Goal: Task Accomplishment & Management: Use online tool/utility

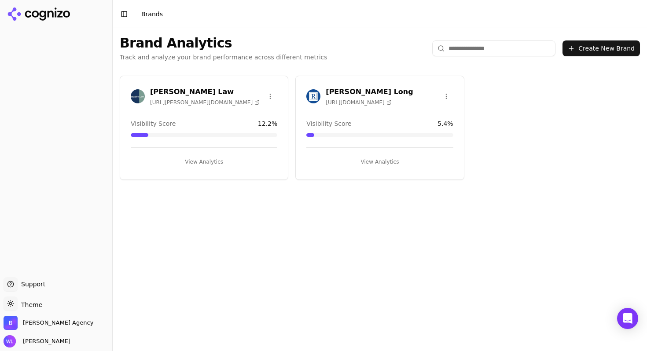
click at [190, 96] on h3 "[PERSON_NAME] Law" at bounding box center [205, 92] width 110 height 11
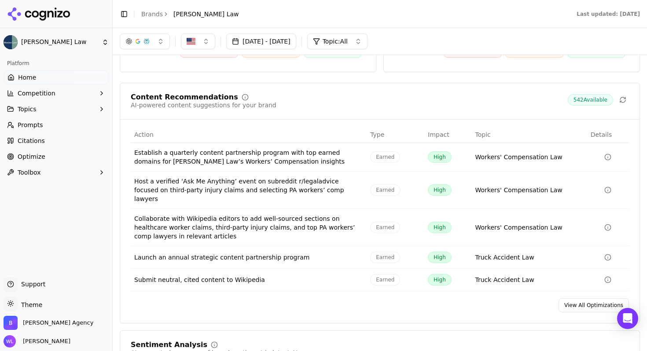
scroll to position [1211, 0]
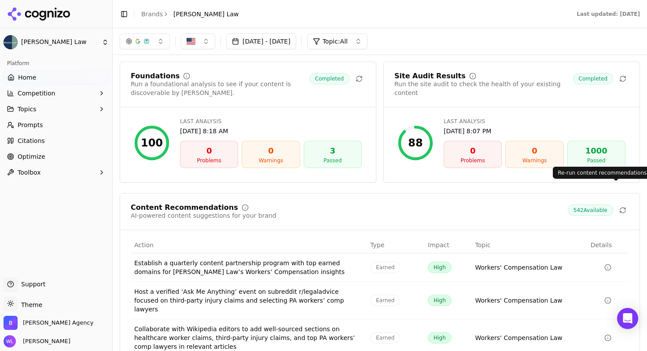
click at [620, 207] on icon at bounding box center [623, 210] width 7 height 7
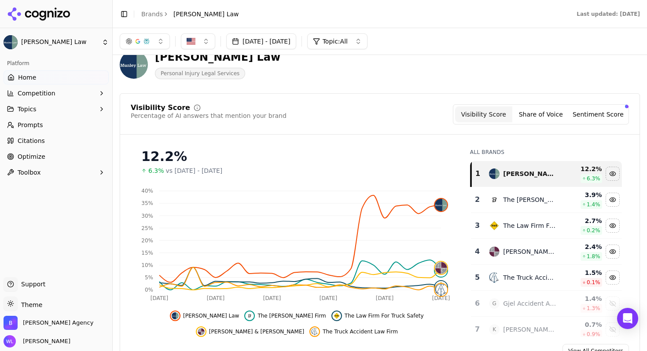
scroll to position [0, 0]
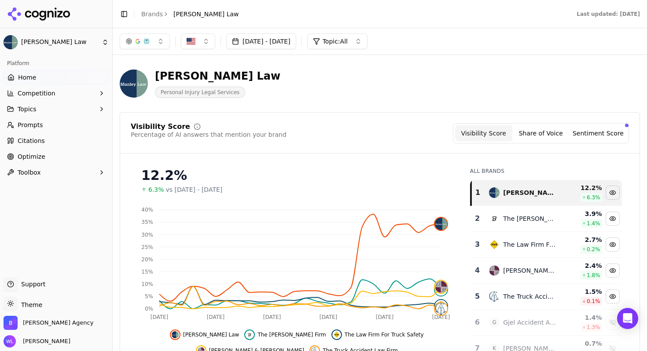
click at [149, 15] on link "Brands" at bounding box center [152, 14] width 22 height 7
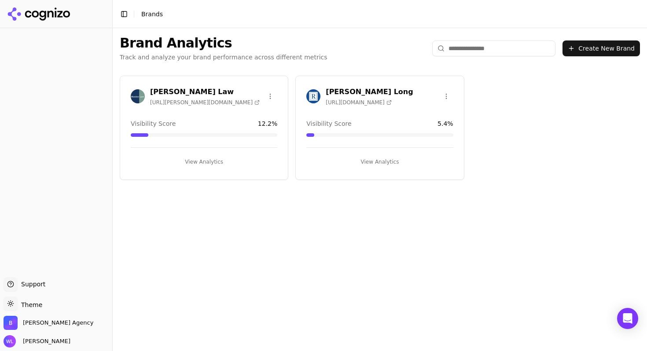
click at [347, 89] on h3 "Regan Zambri Long" at bounding box center [369, 92] width 87 height 11
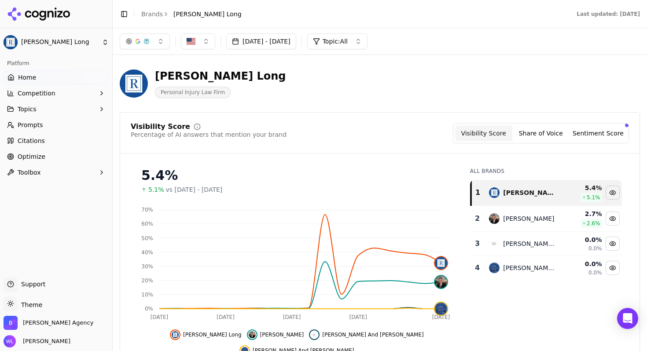
click at [151, 12] on link "Brands" at bounding box center [152, 14] width 22 height 7
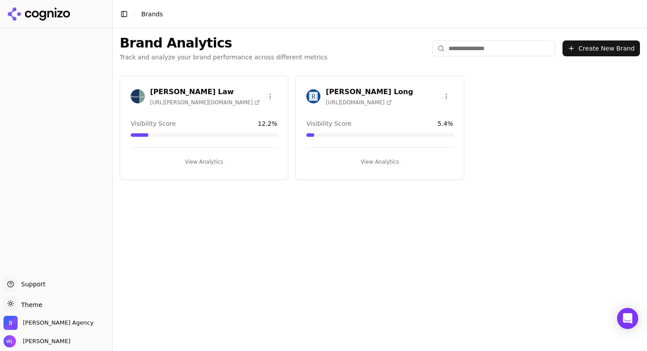
click at [179, 90] on h3 "[PERSON_NAME] Law" at bounding box center [205, 92] width 110 height 11
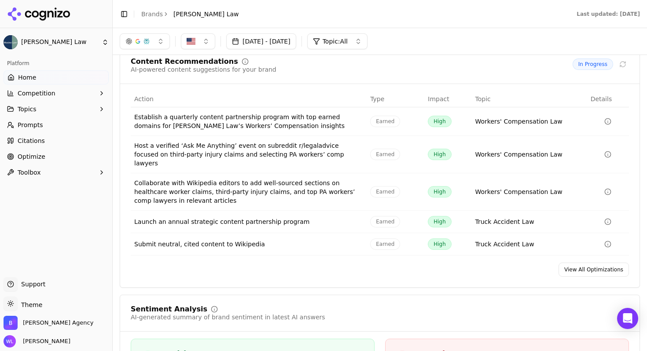
scroll to position [1355, 0]
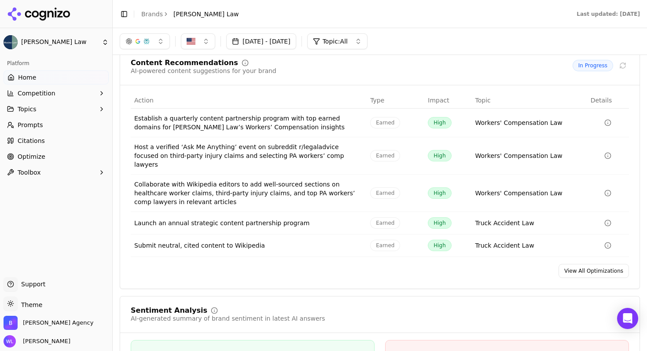
click at [579, 264] on link "View All Optimizations" at bounding box center [594, 271] width 70 height 14
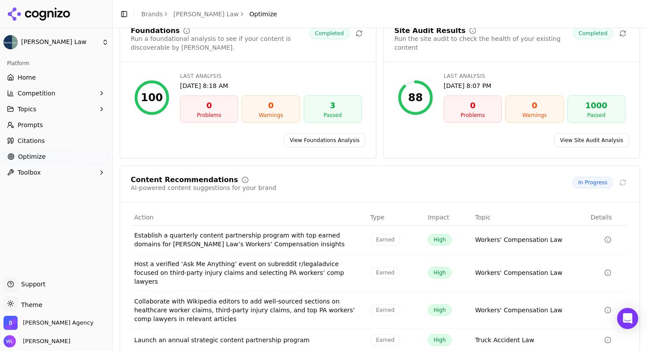
scroll to position [98, 0]
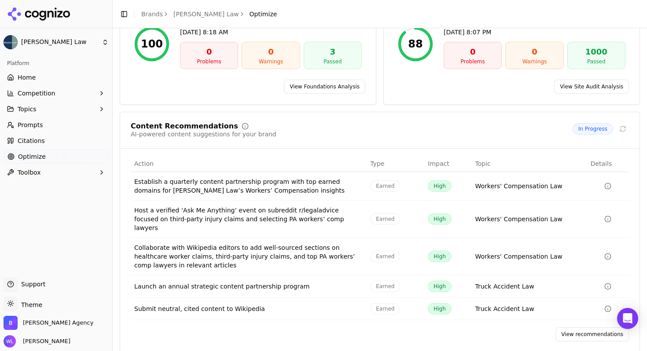
click at [568, 330] on link "View recommendations" at bounding box center [593, 335] width 74 height 14
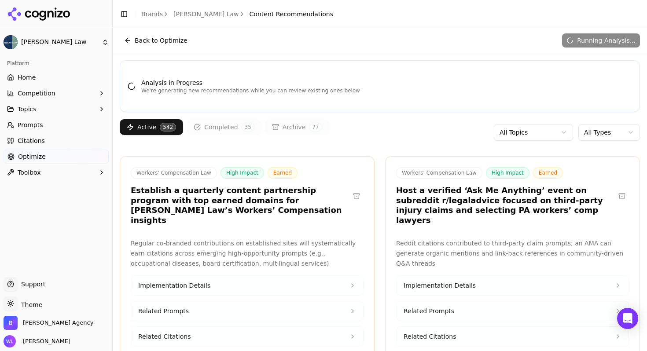
click at [526, 136] on html "Munley Law Platform Home Competition Topics Prompts Citations Optimize Toolbox …" at bounding box center [323, 175] width 647 height 351
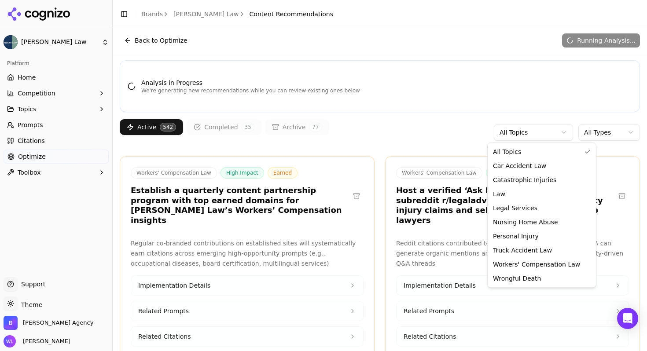
click at [399, 135] on html "Munley Law Platform Home Competition Topics Prompts Citations Optimize Toolbox …" at bounding box center [323, 175] width 647 height 351
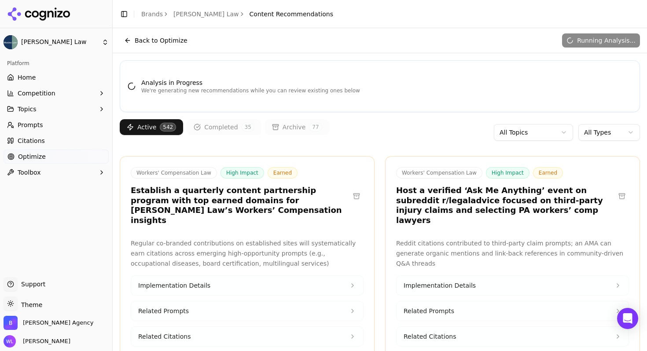
click at [537, 136] on html "Munley Law Platform Home Competition Topics Prompts Citations Optimize Toolbox …" at bounding box center [323, 175] width 647 height 351
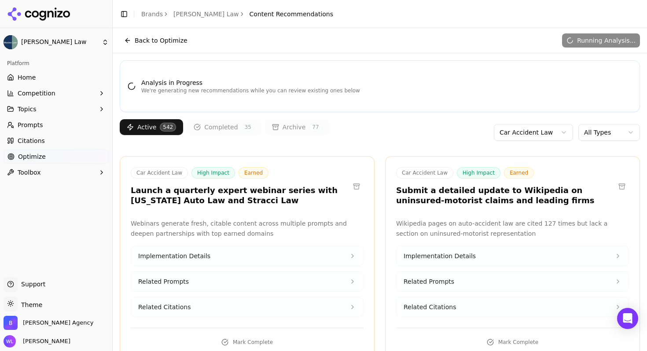
click at [578, 136] on html "Munley Law Platform Home Competition Topics Prompts Citations Optimize Toolbox …" at bounding box center [323, 175] width 647 height 351
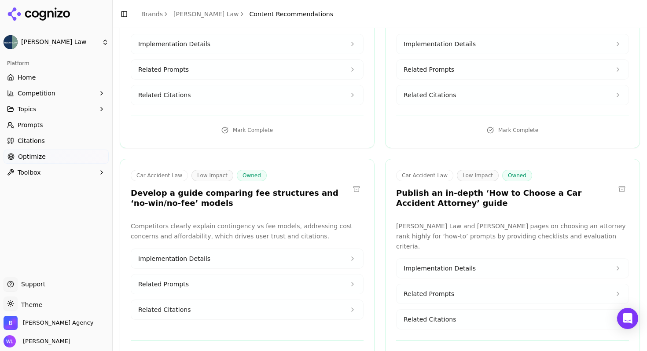
scroll to position [1046, 0]
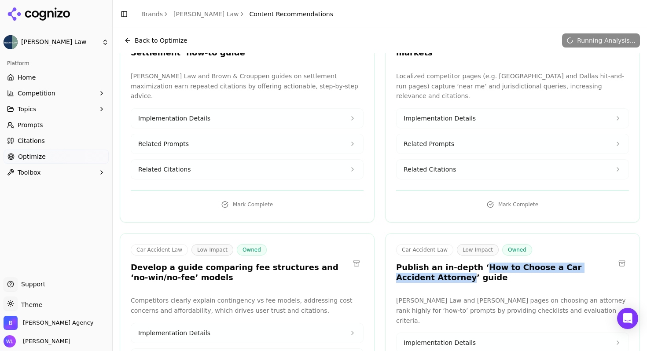
drag, startPoint x: 472, startPoint y: 247, endPoint x: 424, endPoint y: 258, distance: 49.3
click at [424, 263] on h3 "Publish an in-depth ‘How to Choose a Car Accident Attorney’ guide" at bounding box center [505, 273] width 219 height 20
copy h3 "How to Choose a Car Accident Attorney"
click at [480, 296] on p "[PERSON_NAME] Law and [PERSON_NAME] pages on choosing an attorney rank highly f…" at bounding box center [512, 311] width 233 height 30
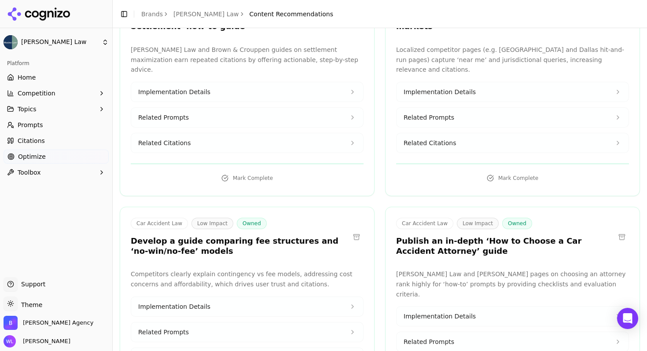
scroll to position [1154, 0]
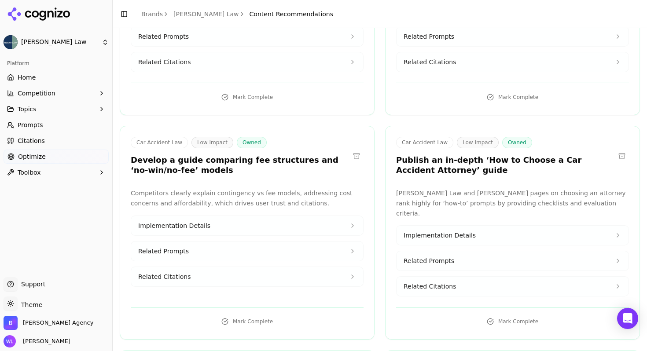
click at [496, 226] on button "Implementation Details" at bounding box center [513, 235] width 232 height 19
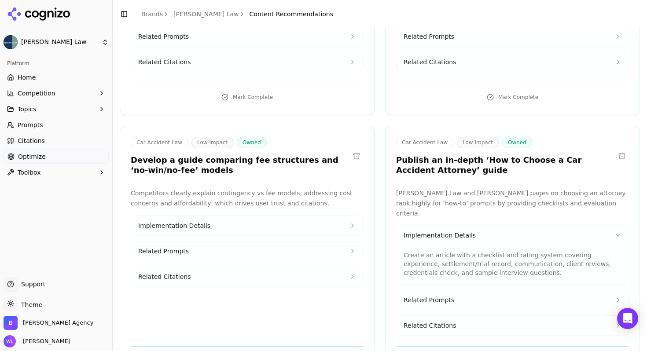
click at [477, 291] on button "Related Prompts" at bounding box center [513, 300] width 232 height 19
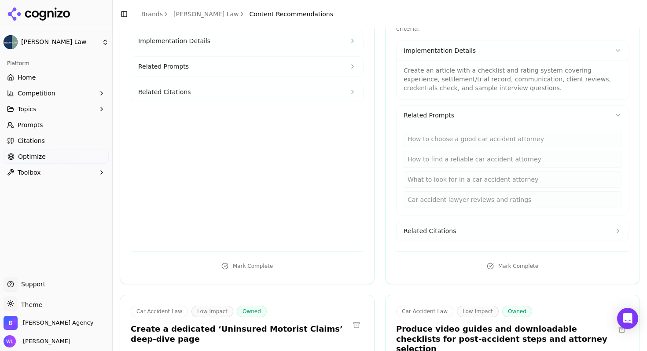
scroll to position [1399, 0]
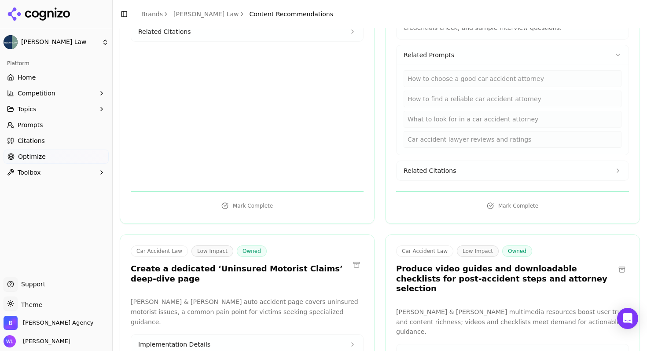
click at [469, 161] on button "Related Citations" at bounding box center [513, 170] width 232 height 19
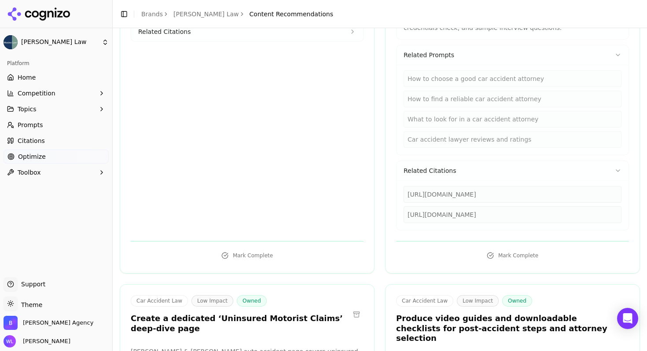
drag, startPoint x: 444, startPoint y: 175, endPoint x: 405, endPoint y: 166, distance: 40.6
click at [405, 186] on div "https://blanelaw.com/library/how-to-find-an-experienced-car-accident-attorney.c…" at bounding box center [513, 194] width 218 height 17
copy div "https://blanelaw.com/library/how-to-find-an-experienced-car-accident-attorney.c…"
drag, startPoint x: 484, startPoint y: 204, endPoint x: 402, endPoint y: 196, distance: 82.8
click at [404, 207] on div "https://bencrump.com/car-accident-lawyer/how-do-i-find-a-good-car-accident-lawy…" at bounding box center [513, 215] width 218 height 17
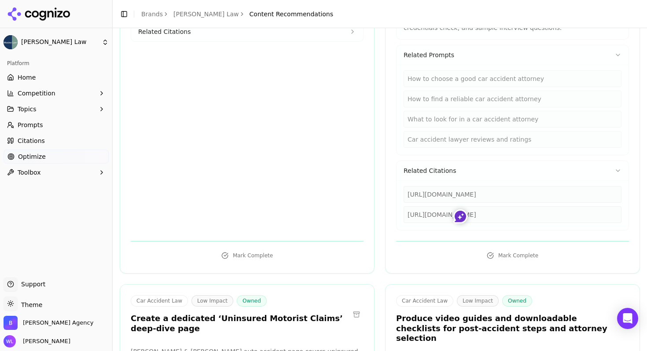
copy div "https://bencrump.com/car-accident-lawyer/how-do-i-find-a-good-car-accident-lawy…"
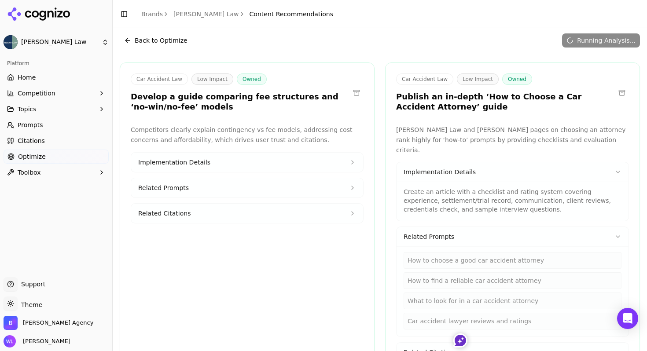
scroll to position [1172, 0]
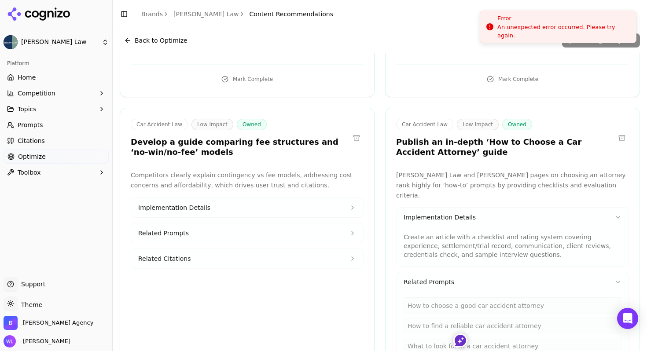
click at [534, 23] on div "Error" at bounding box center [564, 18] width 132 height 9
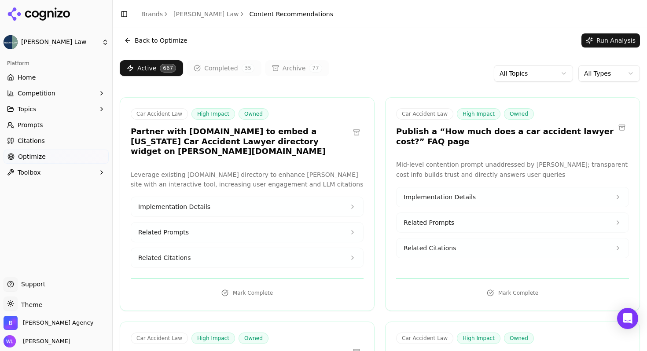
click at [560, 197] on button "Implementation Details" at bounding box center [513, 197] width 232 height 19
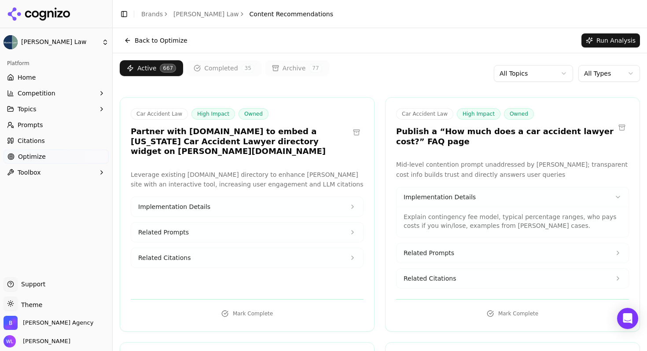
click at [557, 250] on button "Related Prompts" at bounding box center [513, 253] width 232 height 19
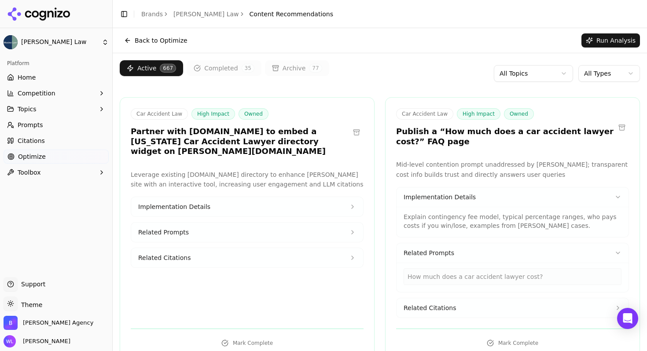
click at [513, 310] on button "Related Citations" at bounding box center [513, 308] width 232 height 19
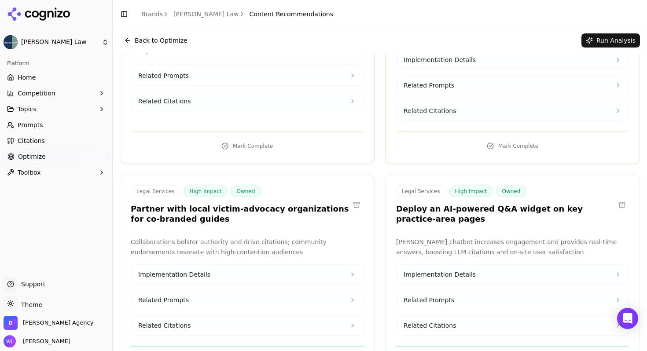
scroll to position [1850, 0]
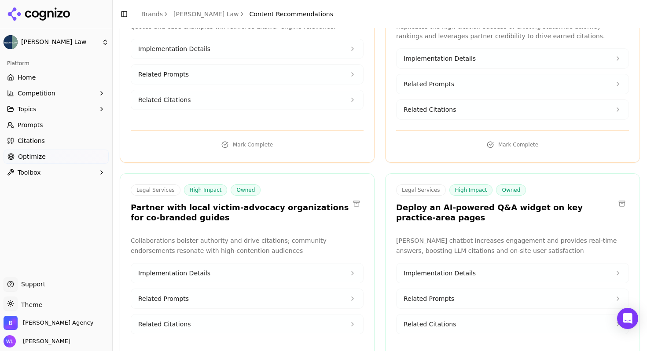
click at [617, 197] on button at bounding box center [622, 204] width 14 height 14
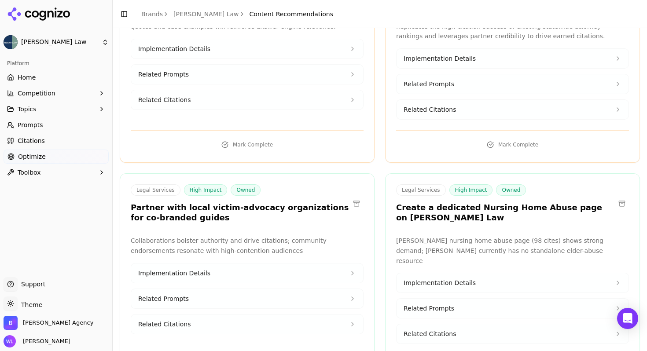
click at [615, 197] on button at bounding box center [622, 204] width 14 height 14
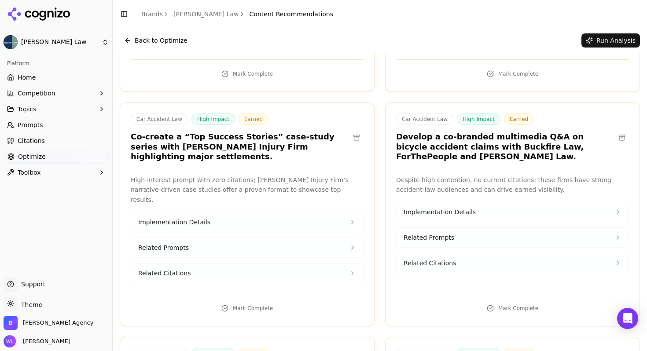
scroll to position [1190, 0]
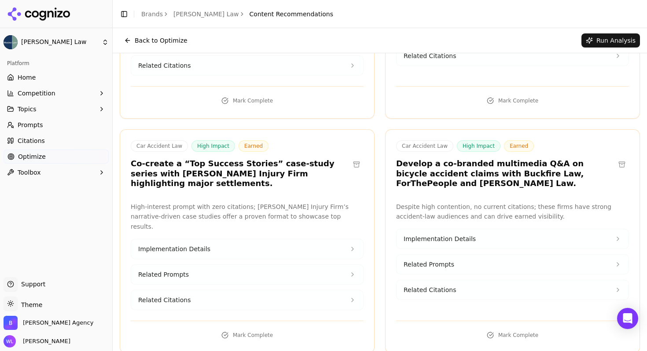
click at [615, 158] on button at bounding box center [622, 165] width 14 height 14
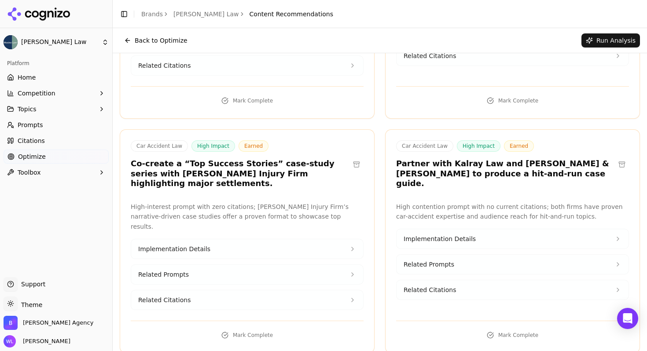
click at [620, 158] on button at bounding box center [622, 165] width 14 height 14
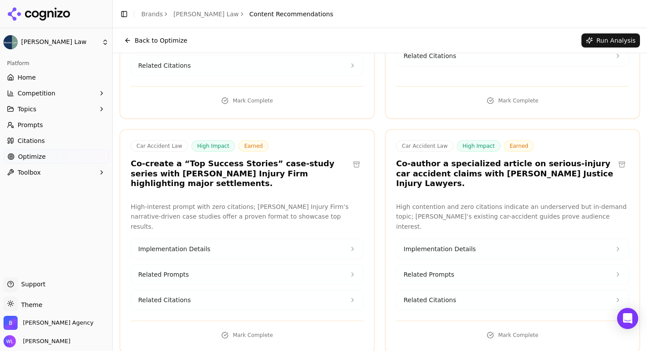
click at [617, 158] on button at bounding box center [622, 165] width 14 height 14
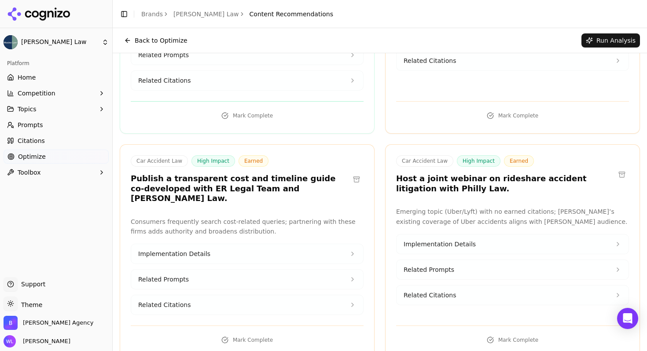
scroll to position [967, 0]
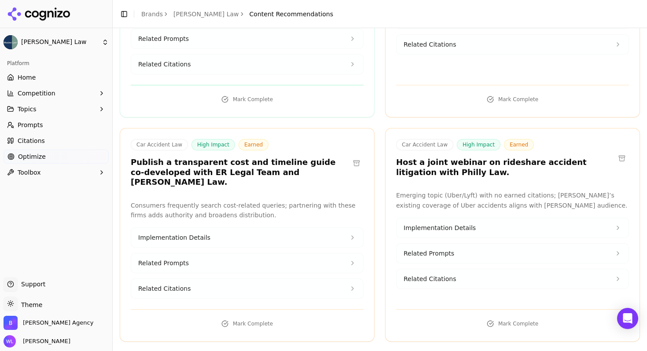
click at [615, 151] on button at bounding box center [622, 158] width 14 height 14
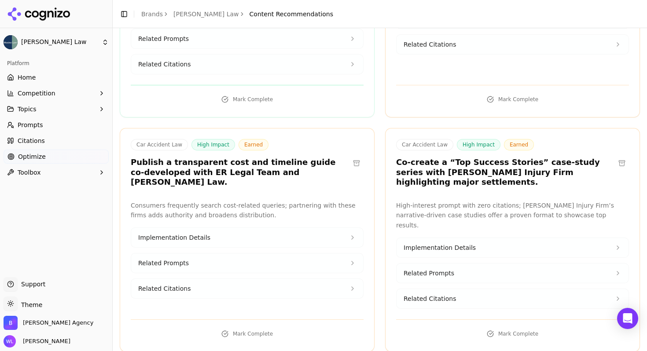
click at [357, 156] on button at bounding box center [357, 163] width 14 height 14
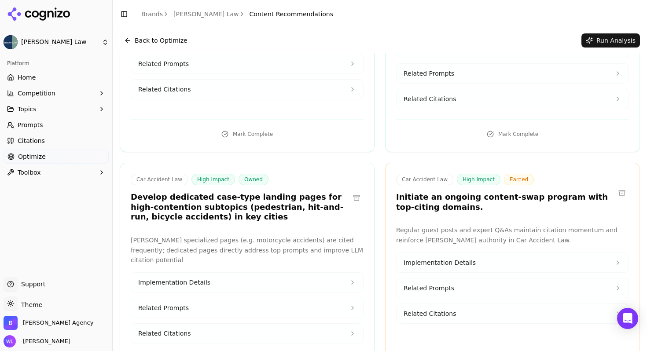
scroll to position [691, 0]
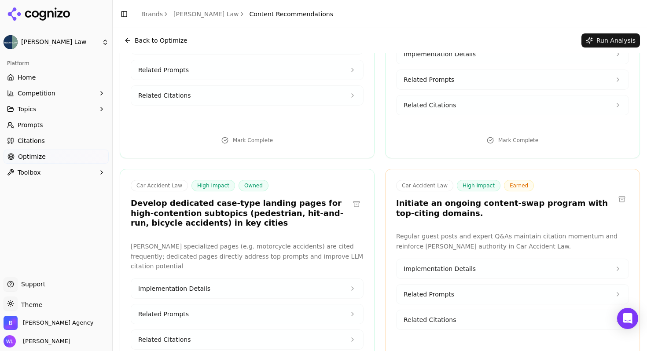
click at [355, 197] on button at bounding box center [357, 204] width 14 height 14
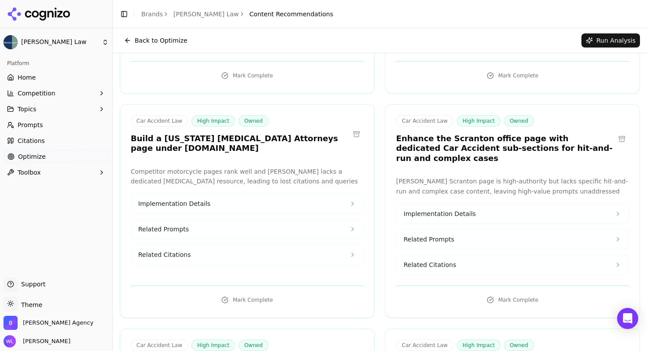
scroll to position [296, 0]
click at [353, 136] on button at bounding box center [357, 135] width 14 height 14
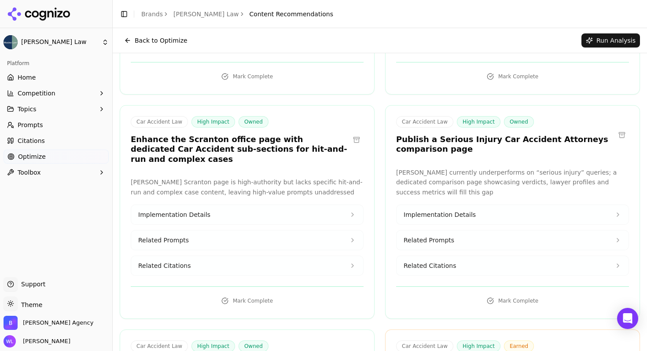
click at [327, 231] on button "Related Prompts" at bounding box center [247, 240] width 232 height 19
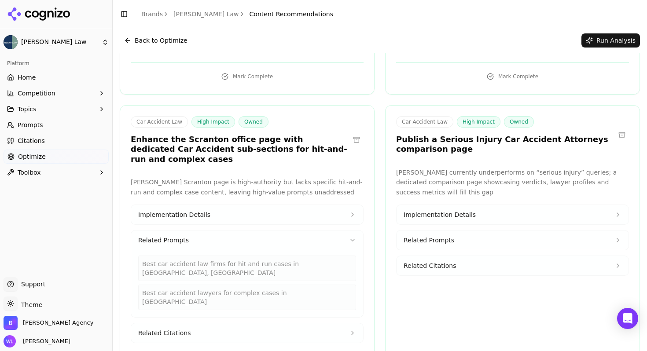
click at [327, 231] on button "Related Prompts" at bounding box center [247, 240] width 232 height 19
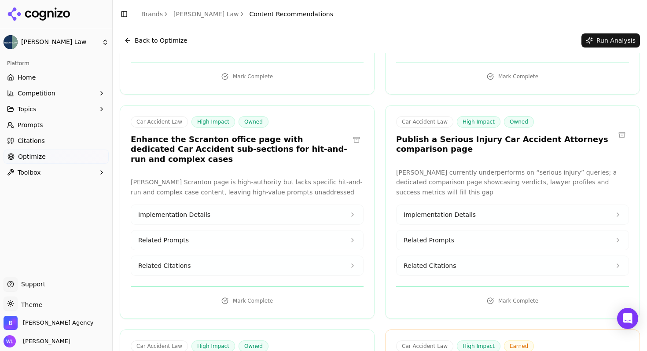
click at [353, 133] on button at bounding box center [357, 140] width 14 height 14
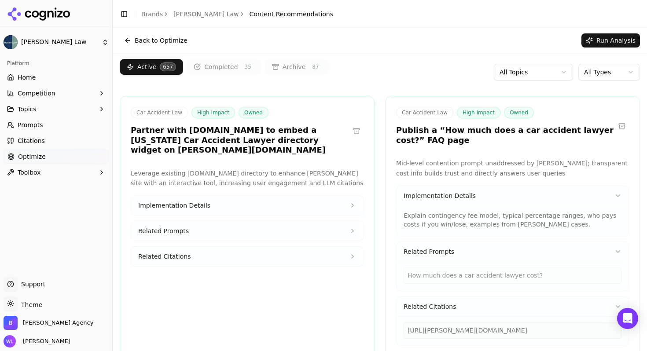
scroll to position [0, 0]
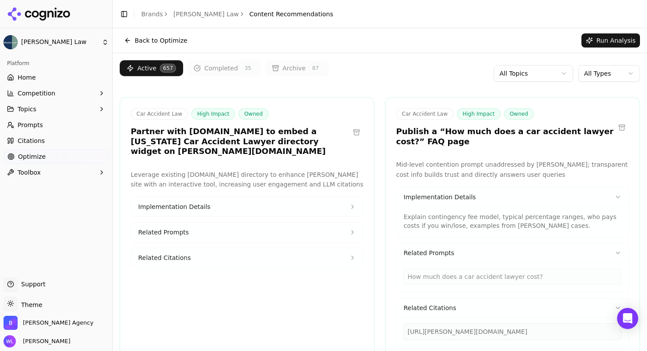
click at [351, 129] on button at bounding box center [357, 133] width 14 height 14
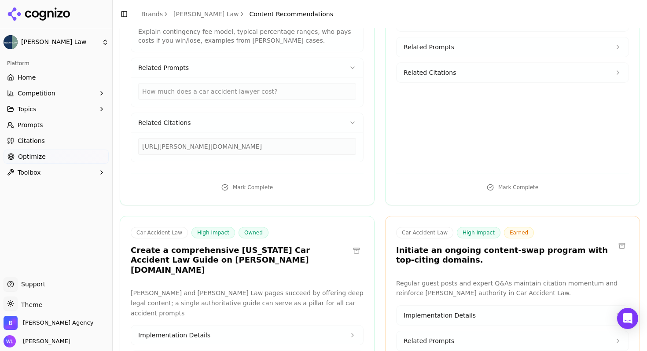
scroll to position [221, 0]
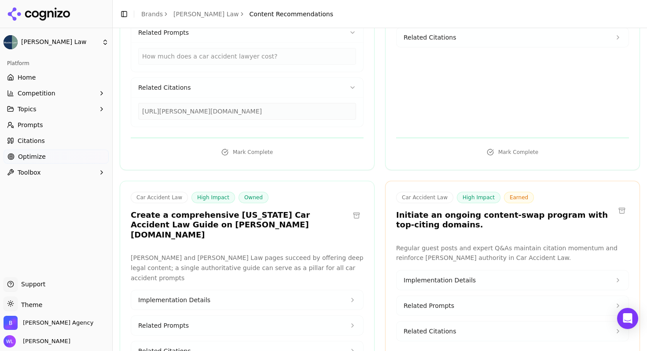
click at [617, 210] on button at bounding box center [622, 211] width 14 height 14
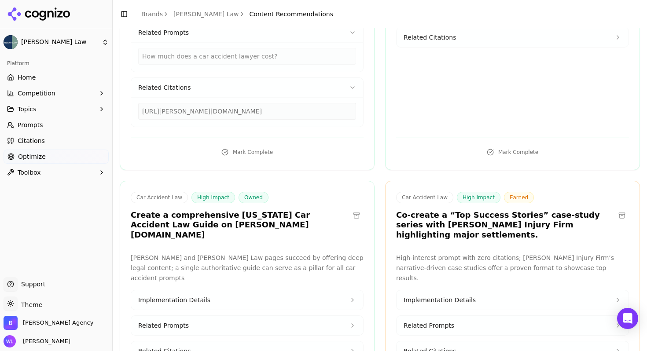
click at [618, 210] on button at bounding box center [622, 216] width 14 height 14
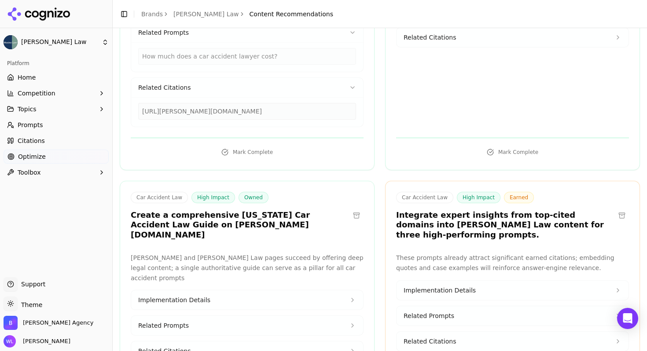
click at [617, 211] on button at bounding box center [622, 216] width 14 height 14
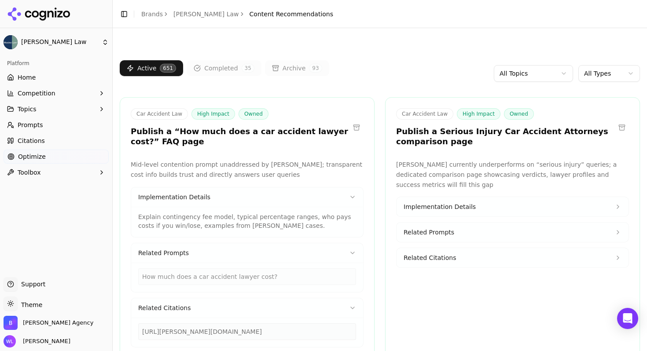
scroll to position [442, 0]
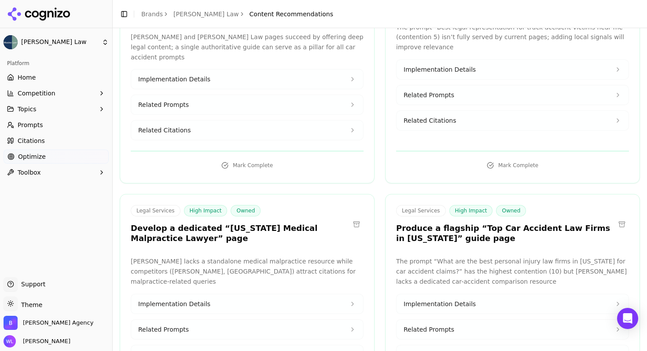
click at [618, 218] on button at bounding box center [622, 225] width 14 height 14
click at [353, 218] on button at bounding box center [357, 225] width 14 height 14
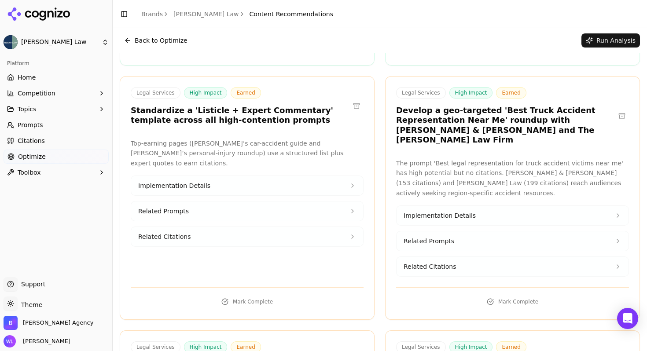
scroll to position [688, 0]
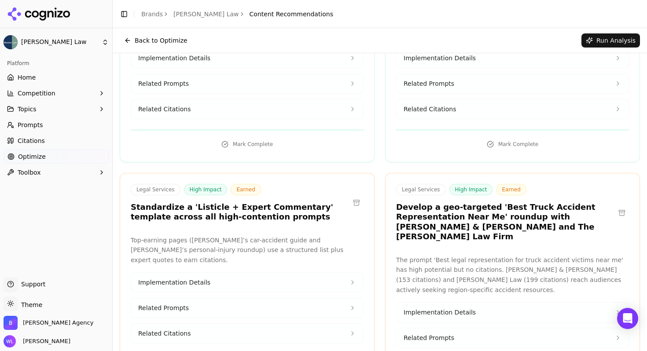
click at [615, 206] on button at bounding box center [622, 213] width 14 height 14
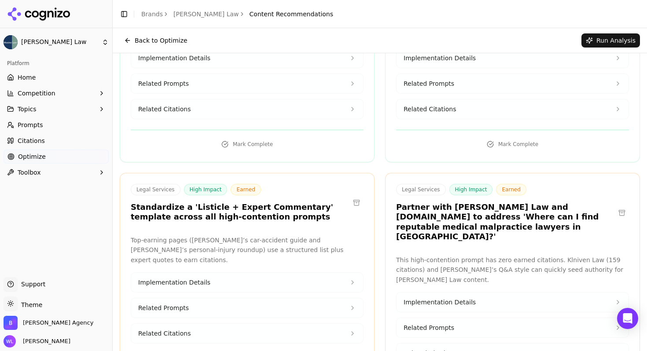
click at [617, 206] on button at bounding box center [622, 213] width 14 height 14
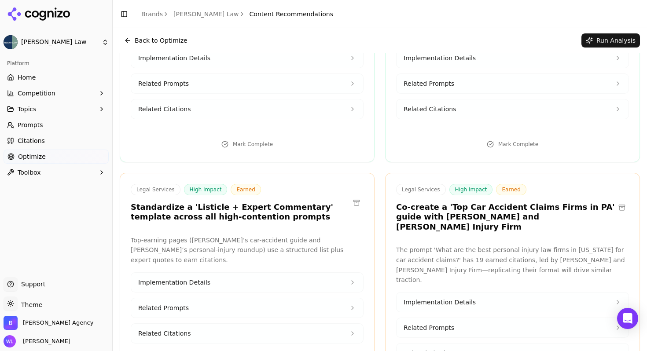
click at [615, 201] on button at bounding box center [622, 208] width 14 height 14
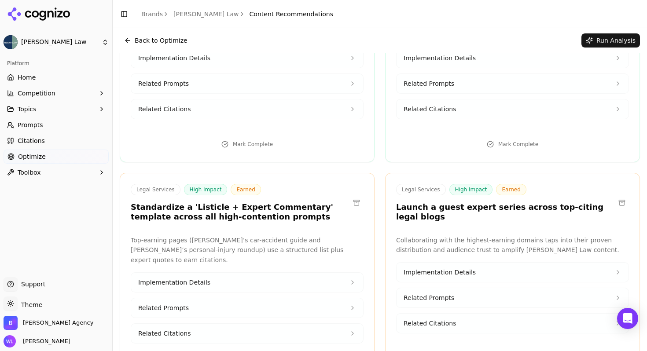
click at [616, 196] on button at bounding box center [622, 203] width 14 height 14
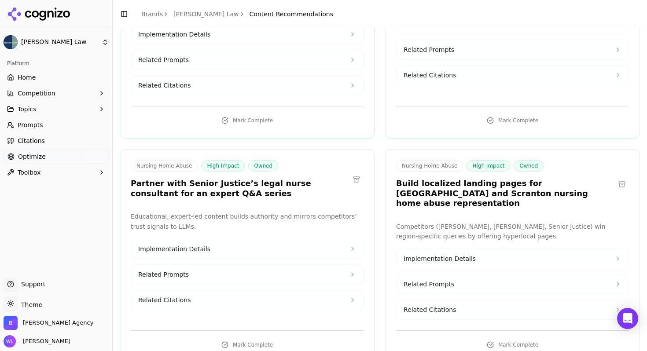
scroll to position [1228, 0]
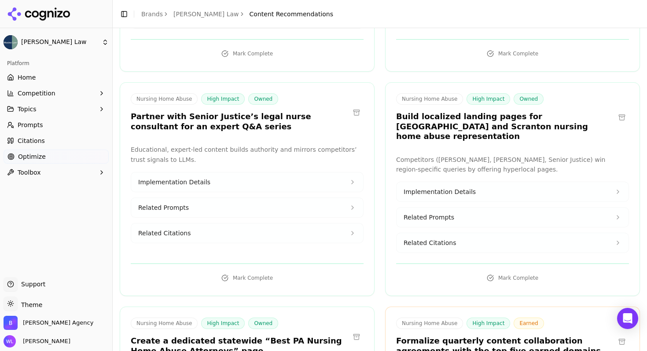
click at [615, 111] on button at bounding box center [622, 118] width 14 height 14
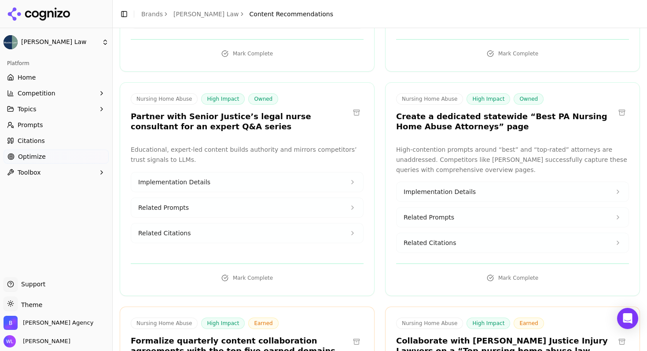
click at [354, 106] on button at bounding box center [357, 113] width 14 height 14
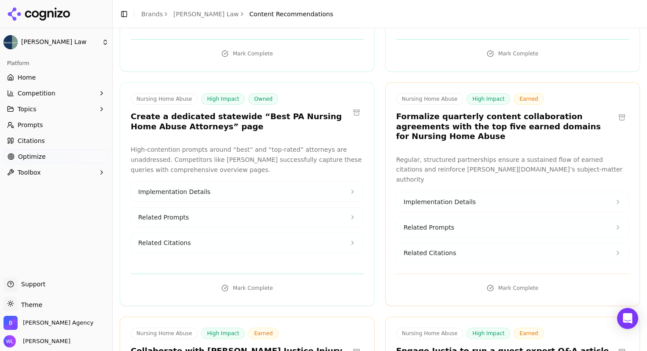
click at [350, 106] on button at bounding box center [357, 113] width 14 height 14
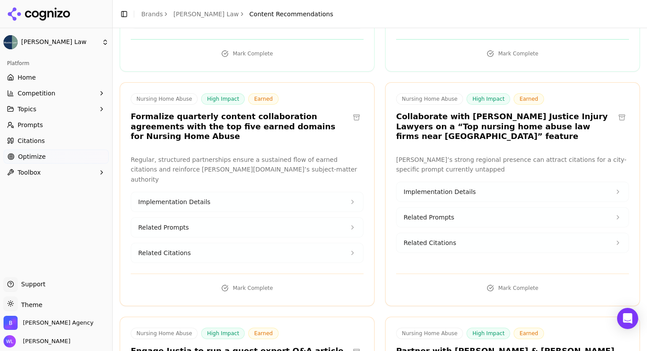
click at [355, 111] on button at bounding box center [357, 118] width 14 height 14
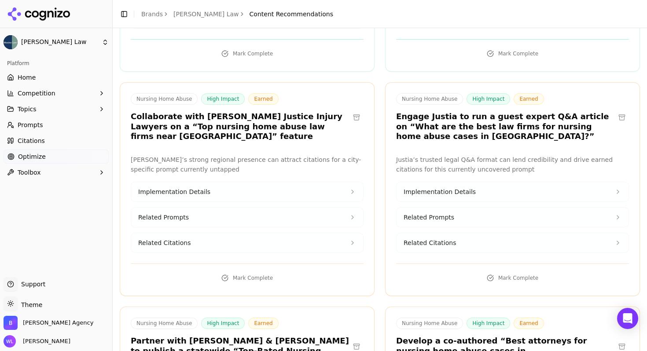
click at [358, 111] on button at bounding box center [357, 118] width 14 height 14
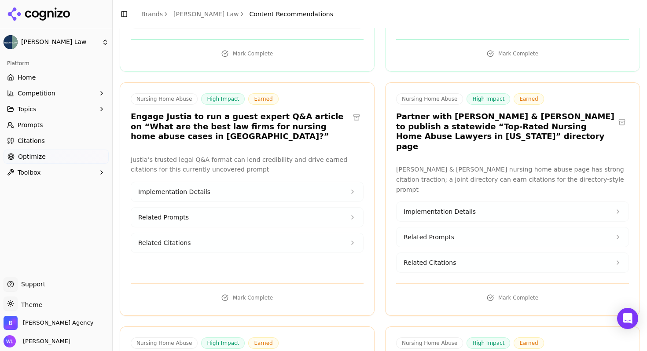
click at [352, 111] on button at bounding box center [357, 118] width 14 height 14
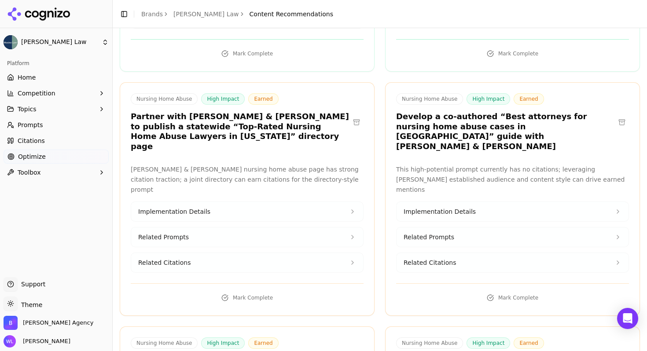
click at [352, 115] on button at bounding box center [357, 122] width 14 height 14
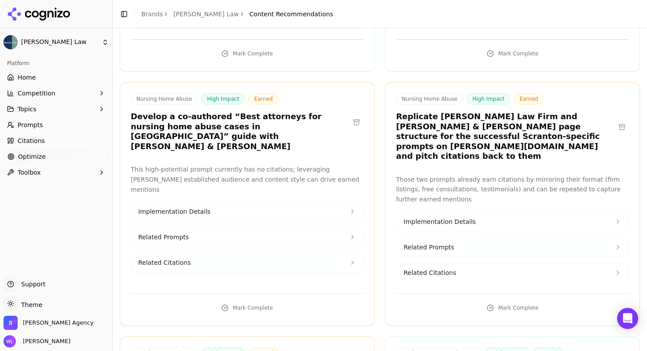
click at [353, 115] on button at bounding box center [357, 122] width 14 height 14
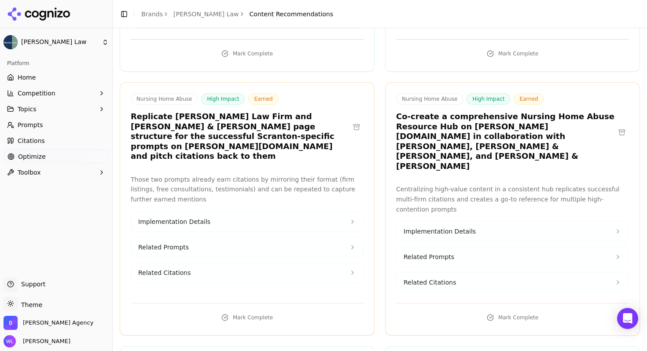
click at [353, 120] on button at bounding box center [357, 127] width 14 height 14
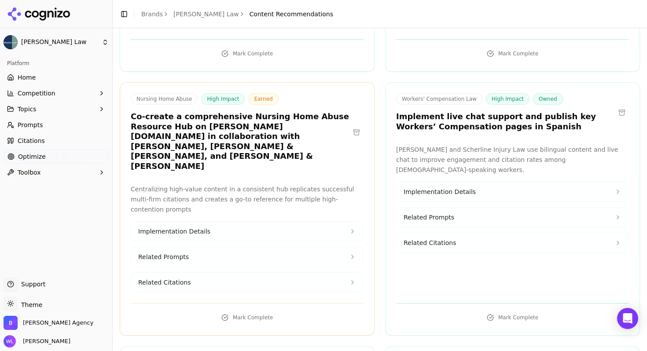
click at [353, 126] on button at bounding box center [357, 133] width 14 height 14
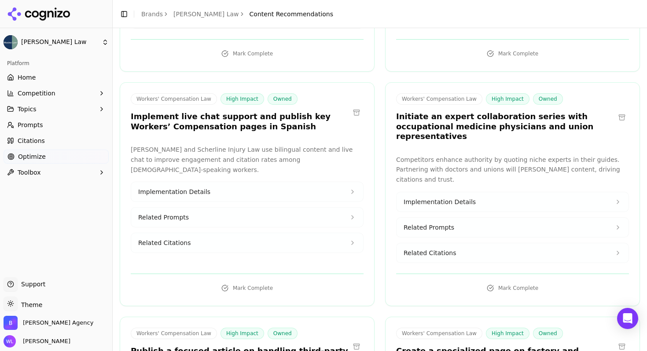
click at [352, 106] on button at bounding box center [357, 113] width 14 height 14
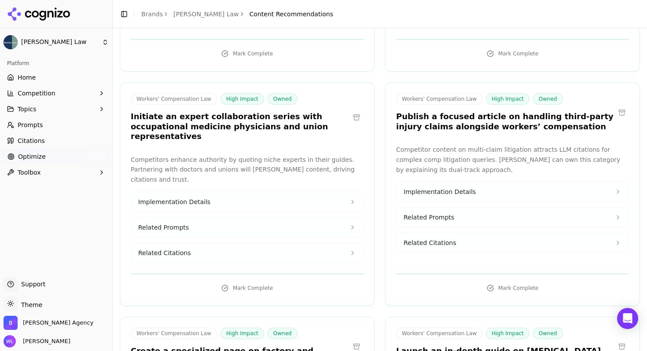
click at [352, 111] on button at bounding box center [357, 118] width 14 height 14
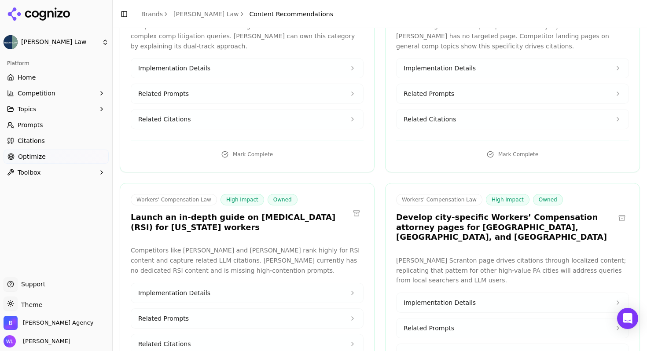
scroll to position [1389, 0]
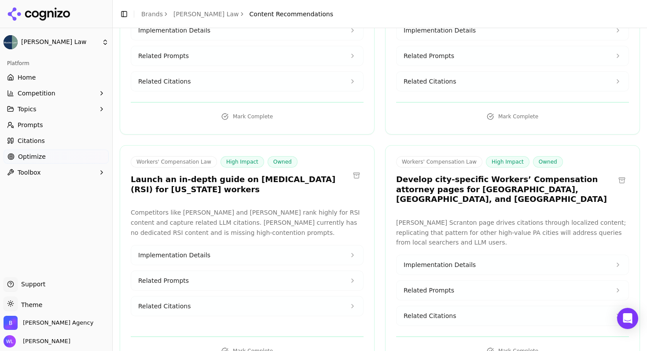
click at [615, 174] on button at bounding box center [622, 181] width 14 height 14
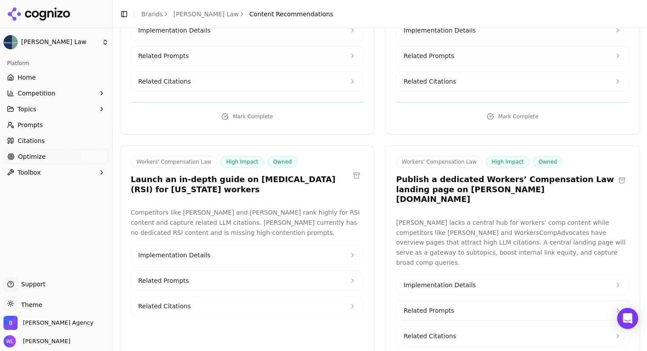
click at [616, 174] on button at bounding box center [622, 181] width 14 height 14
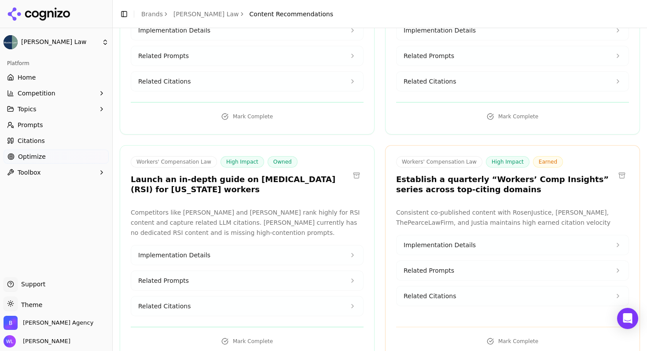
click at [616, 169] on button at bounding box center [622, 176] width 14 height 14
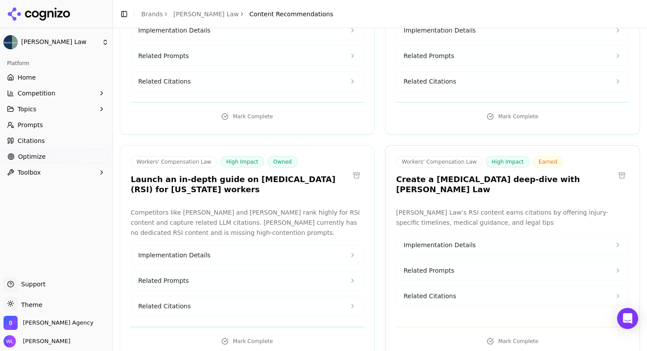
click at [616, 169] on button at bounding box center [622, 176] width 14 height 14
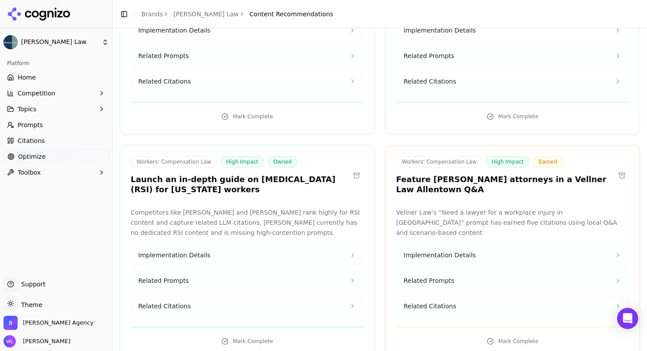
click at [616, 169] on button at bounding box center [622, 176] width 14 height 14
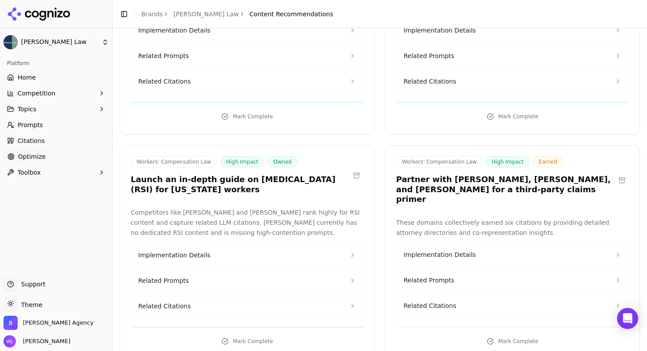
click at [616, 174] on button at bounding box center [622, 181] width 14 height 14
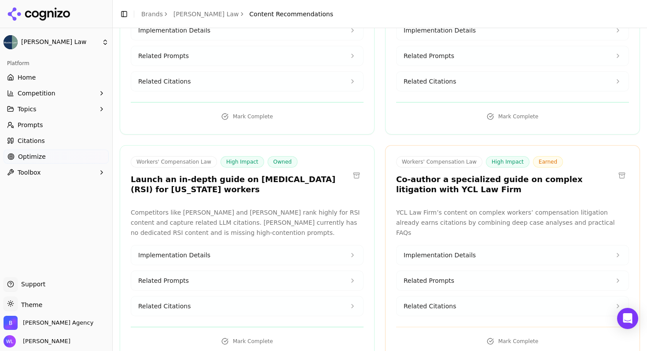
click at [616, 169] on button at bounding box center [622, 176] width 14 height 14
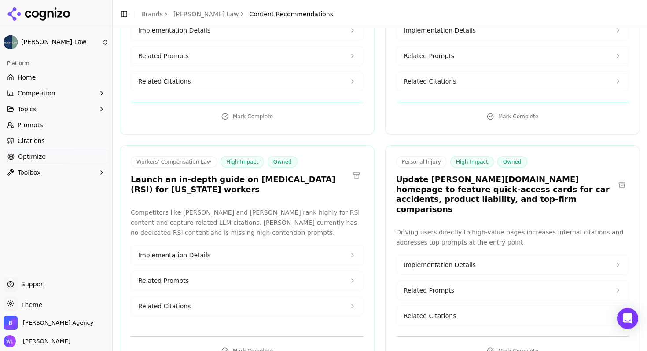
click at [618, 178] on button at bounding box center [622, 185] width 14 height 14
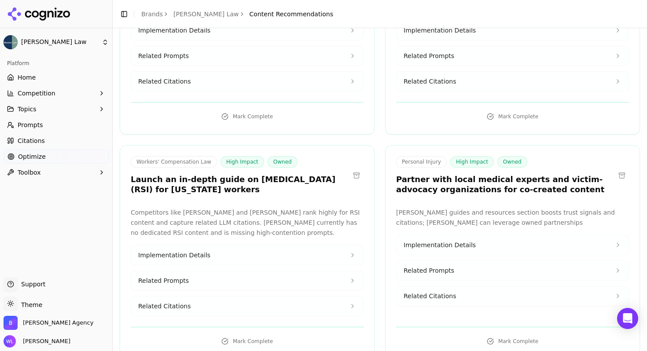
click at [615, 169] on button at bounding box center [622, 176] width 14 height 14
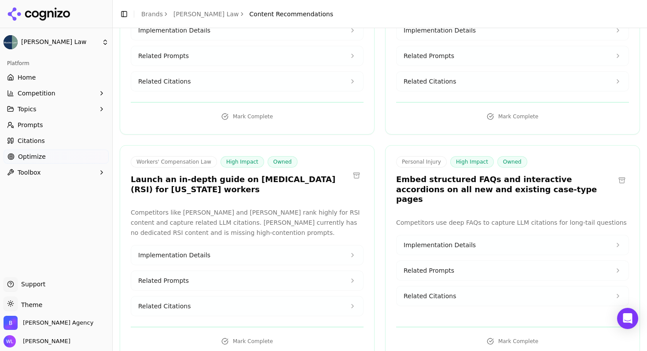
click at [615, 174] on button at bounding box center [622, 181] width 14 height 14
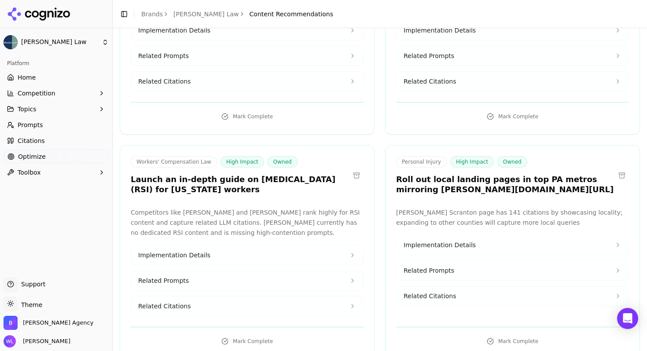
click at [617, 169] on button at bounding box center [622, 176] width 14 height 14
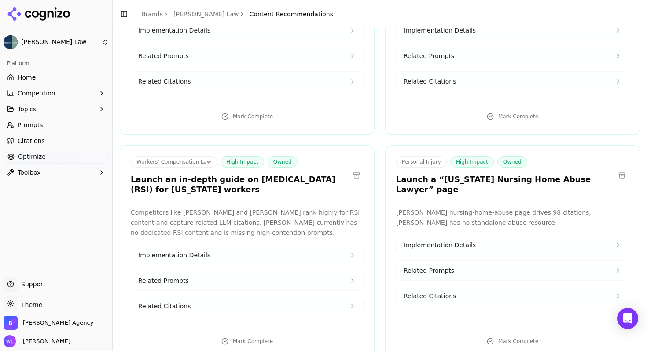
click at [617, 169] on button at bounding box center [622, 176] width 14 height 14
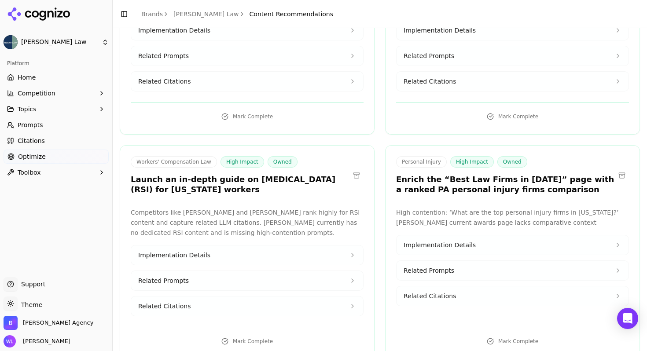
click at [617, 169] on button at bounding box center [622, 176] width 14 height 14
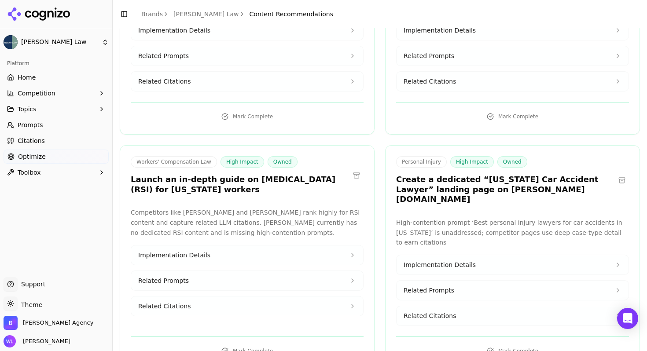
click at [617, 174] on button at bounding box center [622, 181] width 14 height 14
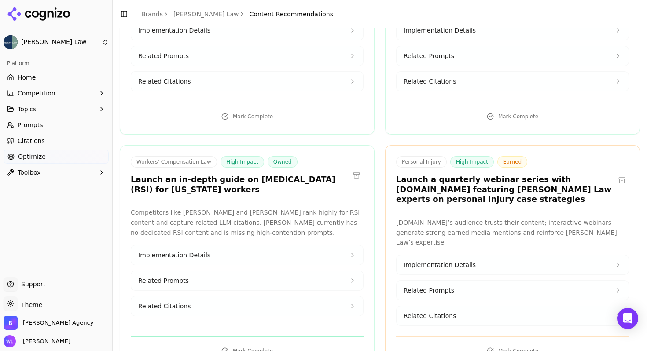
click at [617, 174] on button at bounding box center [622, 181] width 14 height 14
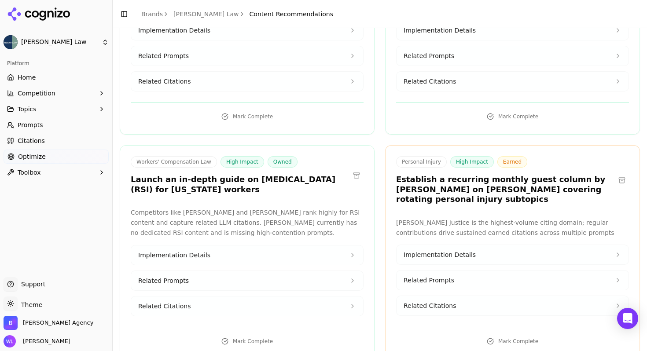
click at [616, 174] on button at bounding box center [622, 181] width 14 height 14
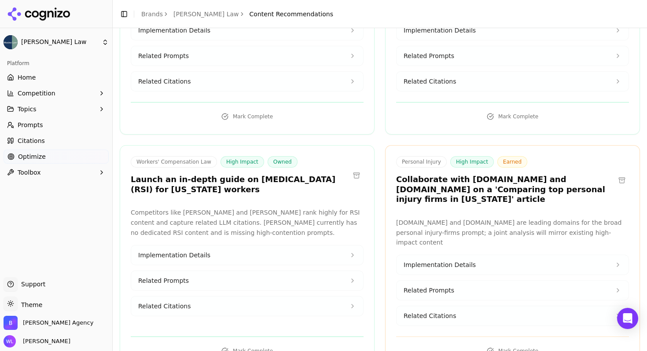
click at [615, 174] on button at bounding box center [622, 181] width 14 height 14
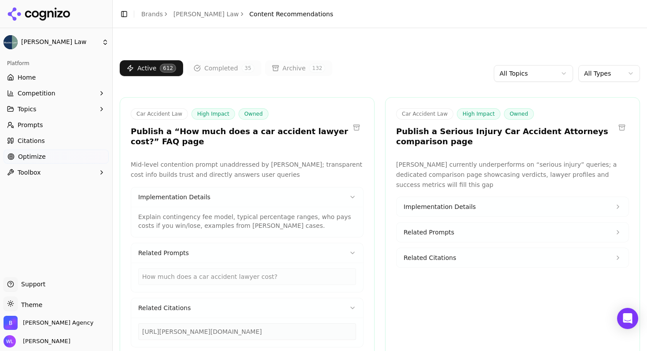
scroll to position [1389, 0]
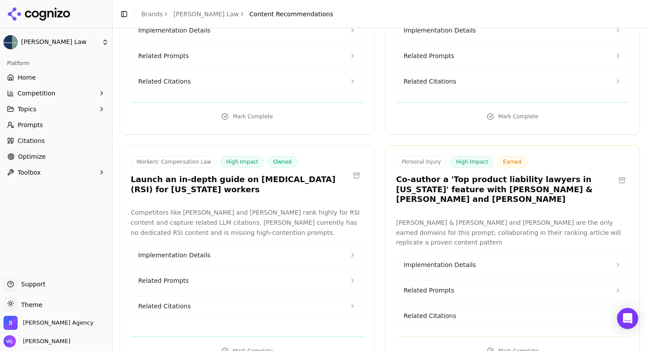
click at [617, 174] on button at bounding box center [622, 181] width 14 height 14
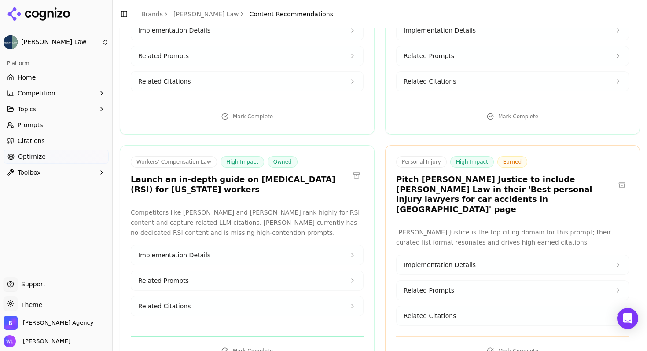
click at [617, 178] on button at bounding box center [622, 185] width 14 height 14
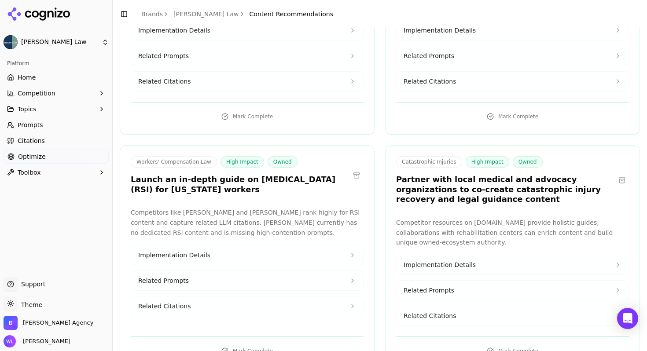
click at [617, 174] on button at bounding box center [622, 181] width 14 height 14
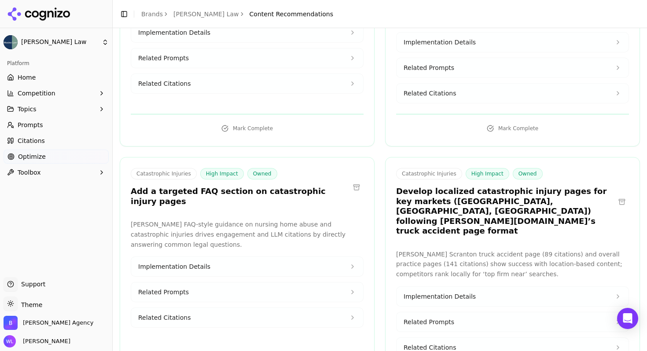
scroll to position [1616, 0]
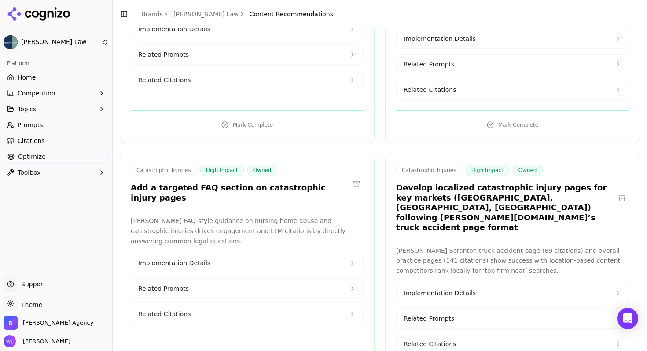
click at [618, 192] on button at bounding box center [622, 199] width 14 height 14
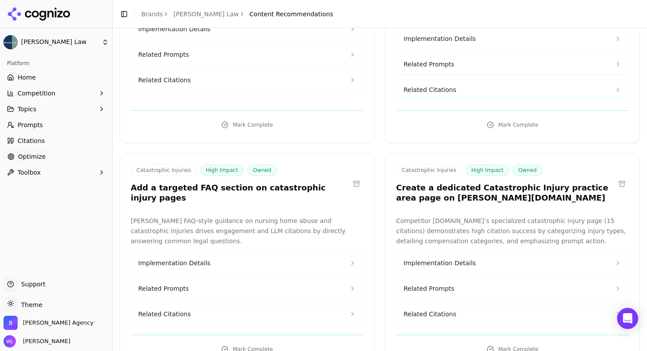
click at [618, 177] on button at bounding box center [622, 184] width 14 height 14
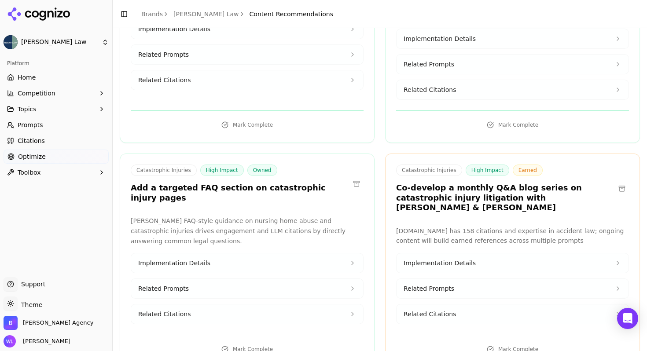
click at [617, 182] on button at bounding box center [622, 189] width 14 height 14
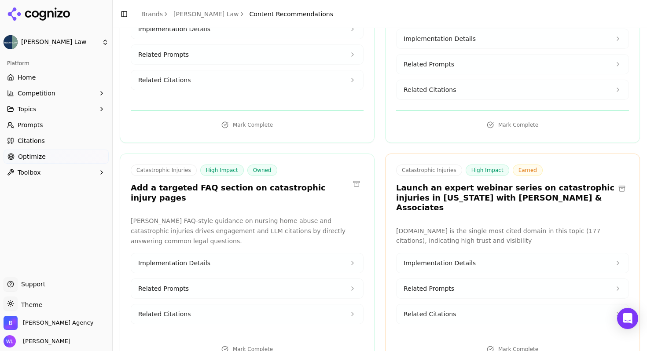
click at [616, 182] on button at bounding box center [622, 189] width 14 height 14
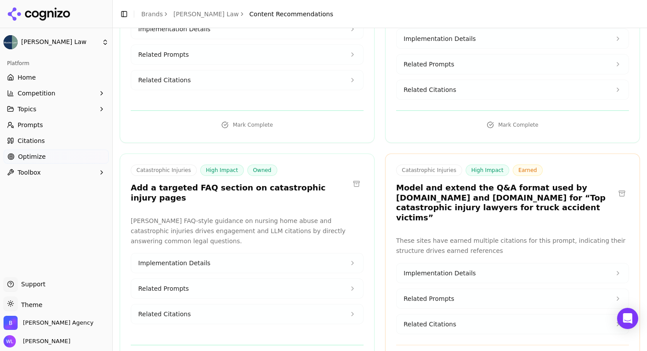
click at [615, 187] on button at bounding box center [622, 194] width 14 height 14
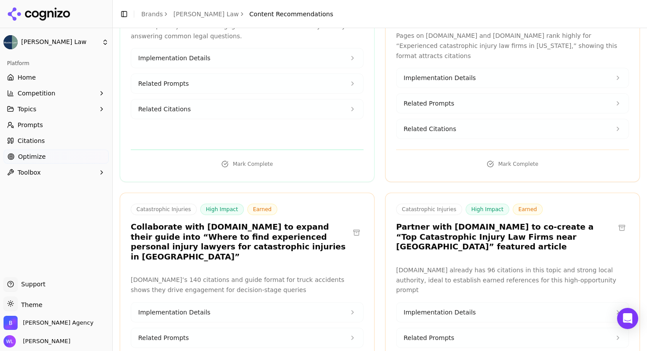
scroll to position [1867, 0]
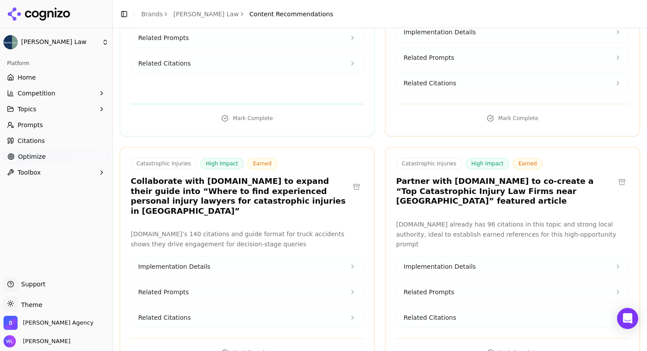
click at [352, 180] on button at bounding box center [357, 187] width 14 height 14
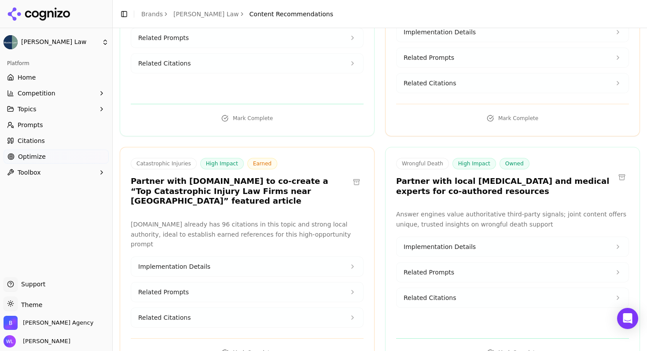
click at [352, 175] on button at bounding box center [357, 182] width 14 height 14
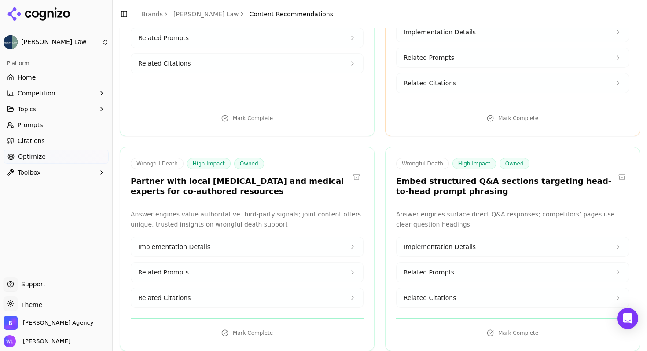
click at [353, 170] on button at bounding box center [357, 177] width 14 height 14
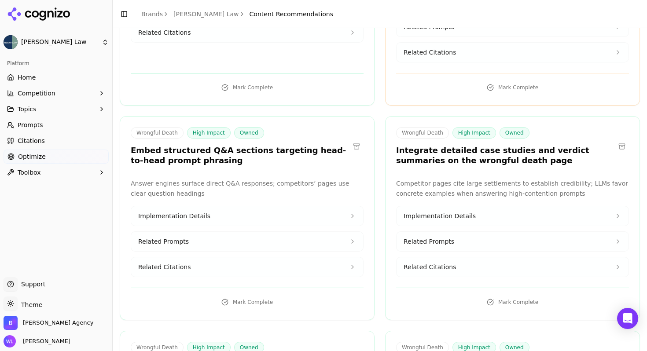
scroll to position [2035, 0]
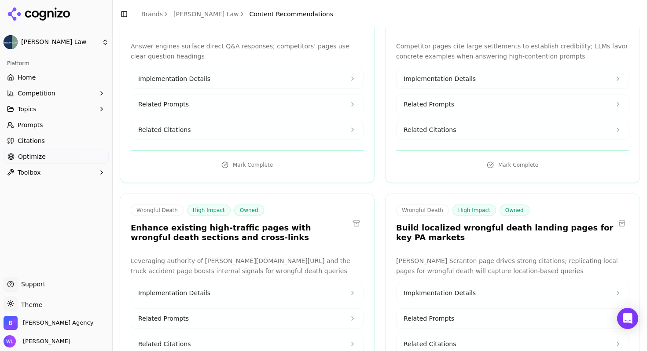
click at [616, 217] on button at bounding box center [622, 224] width 14 height 14
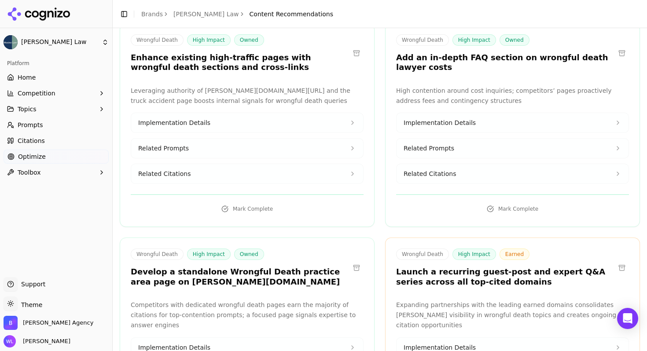
scroll to position [2242, 0]
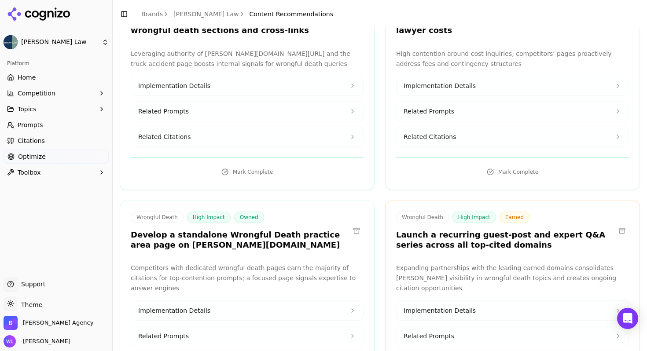
click at [615, 224] on button at bounding box center [622, 231] width 14 height 14
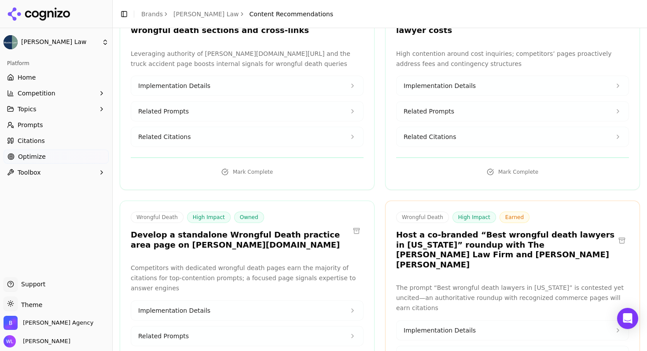
click at [351, 224] on button at bounding box center [357, 231] width 14 height 14
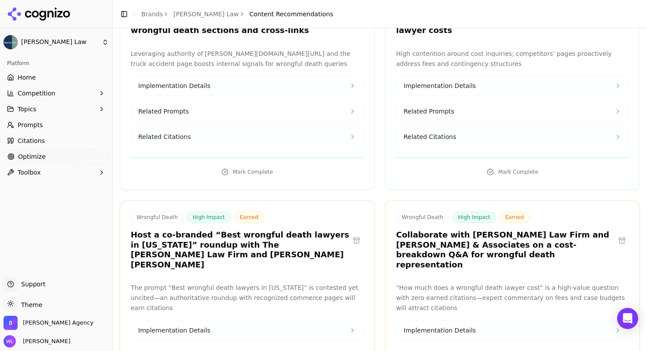
click at [354, 234] on button at bounding box center [357, 241] width 14 height 14
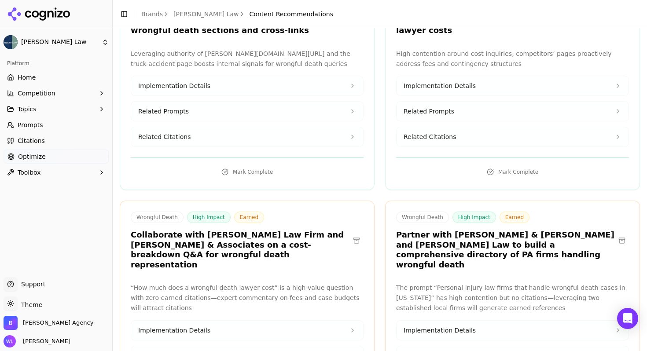
click at [354, 234] on button at bounding box center [357, 241] width 14 height 14
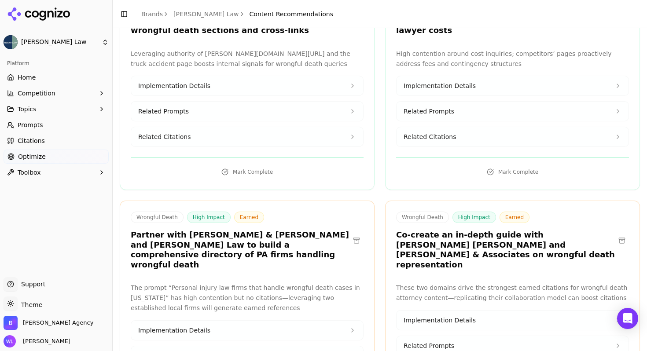
click at [354, 234] on button at bounding box center [357, 241] width 14 height 14
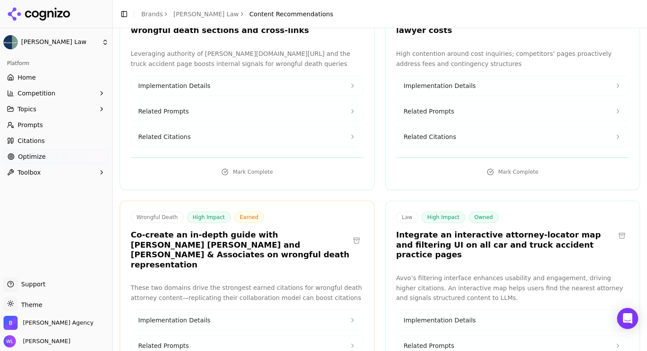
click at [354, 234] on button at bounding box center [357, 241] width 14 height 14
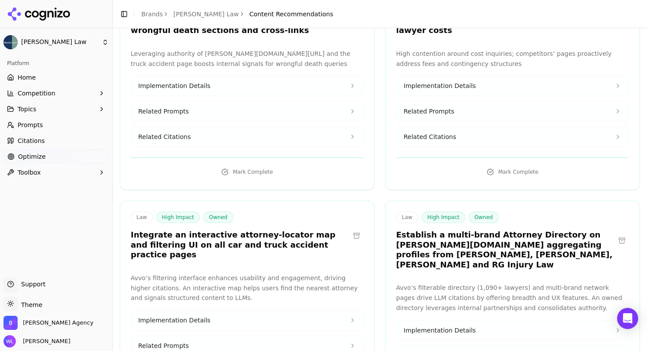
click at [617, 234] on button at bounding box center [622, 241] width 14 height 14
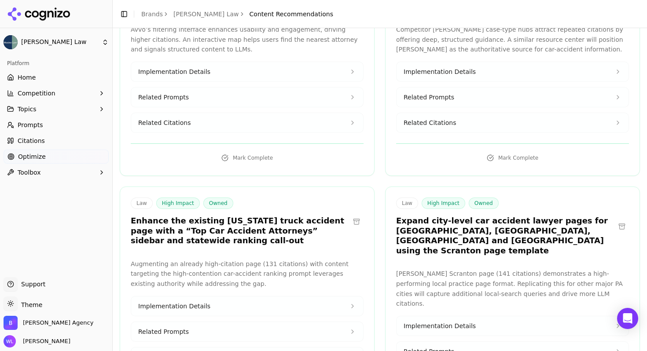
scroll to position [2504, 0]
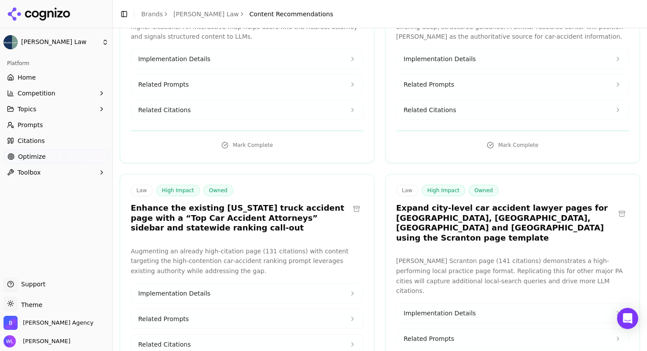
drag, startPoint x: 617, startPoint y: 157, endPoint x: 394, endPoint y: 151, distance: 223.4
click at [617, 207] on button at bounding box center [622, 214] width 14 height 14
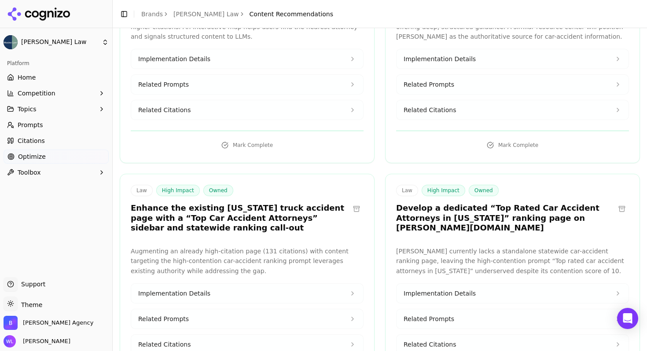
click at [619, 202] on button at bounding box center [622, 209] width 14 height 14
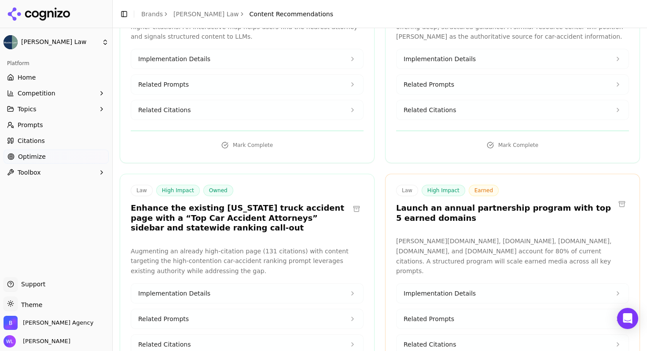
click at [618, 197] on button at bounding box center [622, 204] width 14 height 14
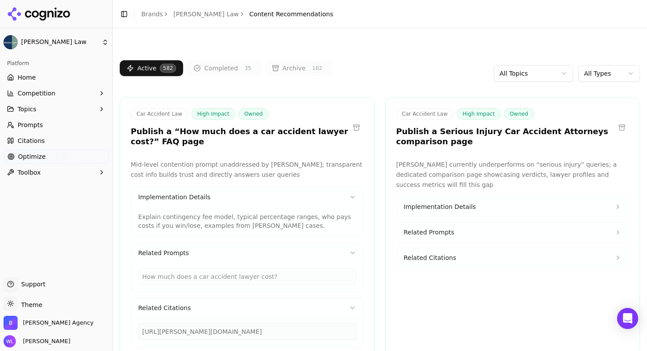
scroll to position [3618, 0]
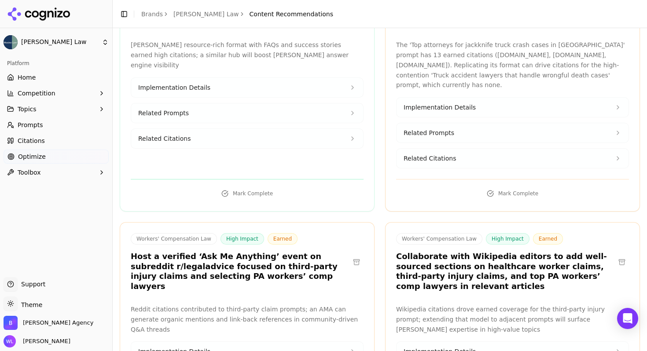
click at [615, 255] on button at bounding box center [622, 262] width 14 height 14
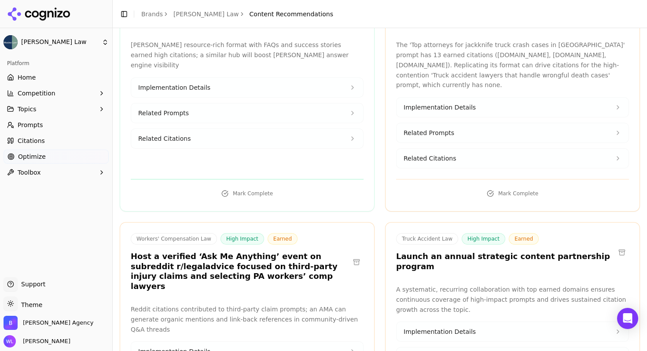
click at [616, 246] on button at bounding box center [622, 253] width 14 height 14
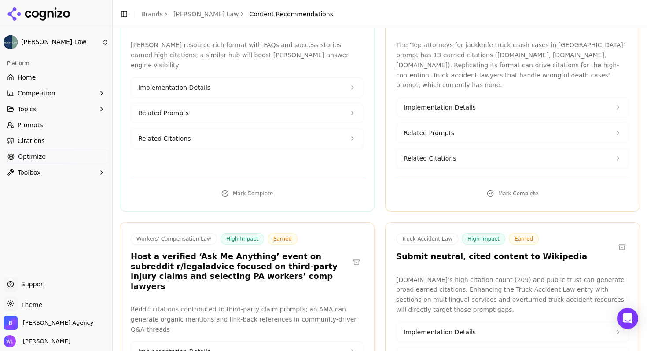
click at [616, 240] on button at bounding box center [622, 247] width 14 height 14
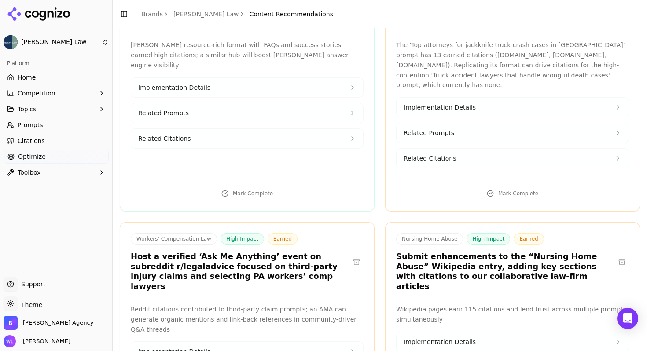
click at [616, 255] on button at bounding box center [622, 262] width 14 height 14
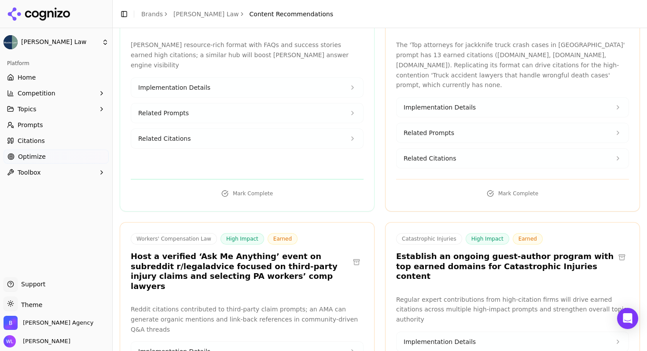
click at [620, 251] on button at bounding box center [622, 258] width 14 height 14
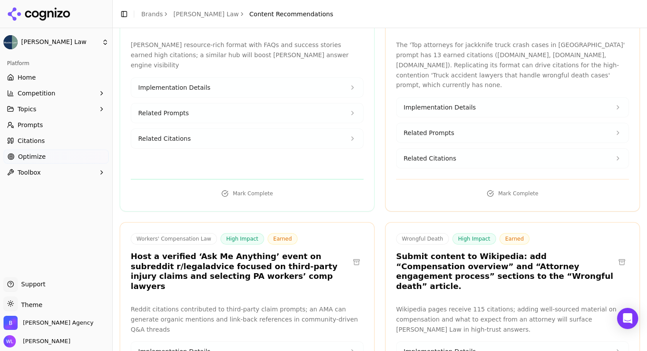
click at [619, 255] on button at bounding box center [622, 262] width 14 height 14
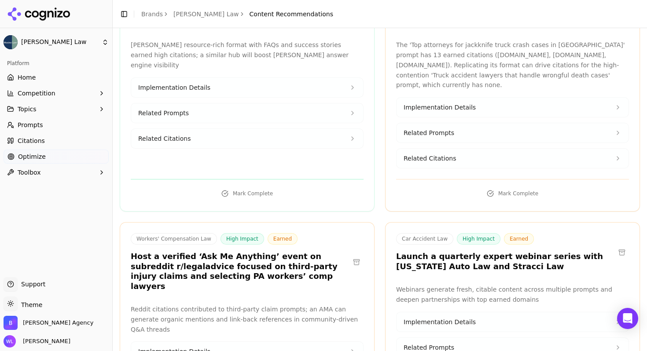
click at [615, 246] on button at bounding box center [622, 253] width 14 height 14
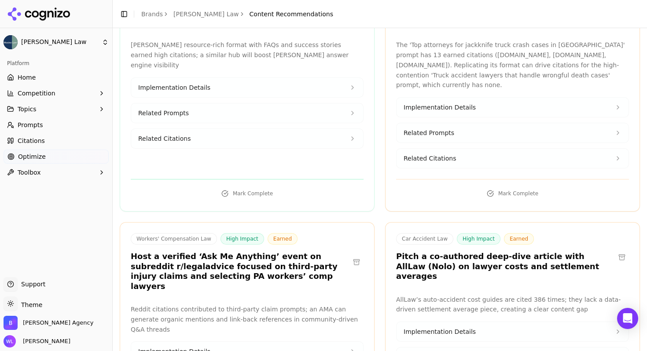
click at [615, 251] on button at bounding box center [622, 258] width 14 height 14
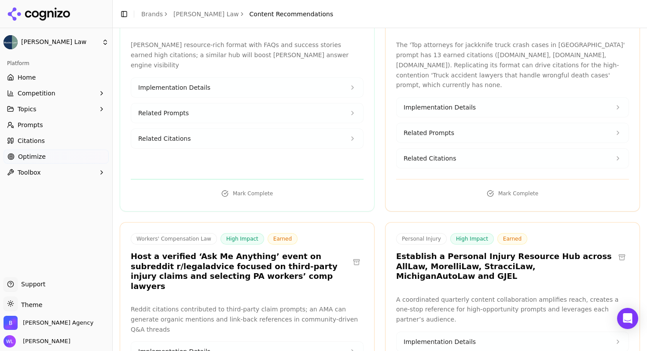
click at [615, 251] on button at bounding box center [622, 258] width 14 height 14
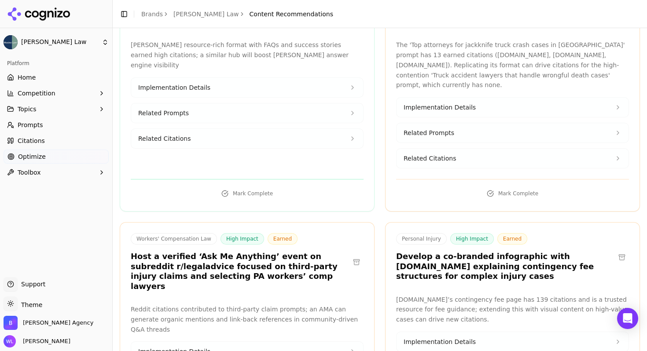
click at [616, 251] on button at bounding box center [622, 258] width 14 height 14
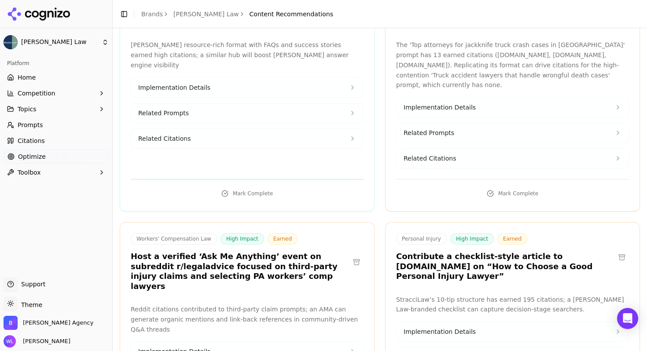
click at [615, 251] on button at bounding box center [622, 258] width 14 height 14
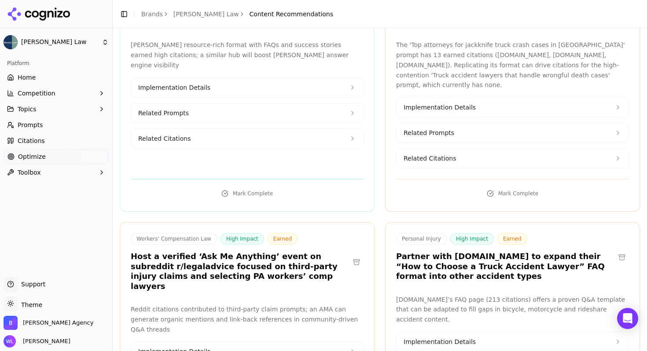
click at [615, 251] on button at bounding box center [622, 258] width 14 height 14
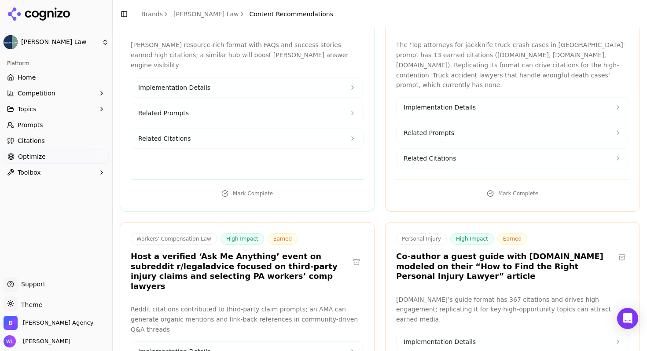
click at [615, 251] on button at bounding box center [622, 258] width 14 height 14
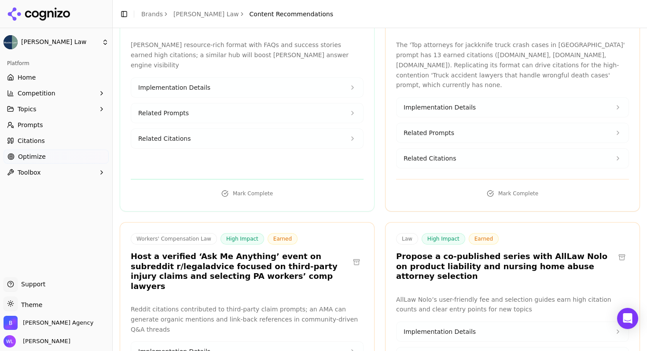
click at [615, 251] on button at bounding box center [622, 258] width 14 height 14
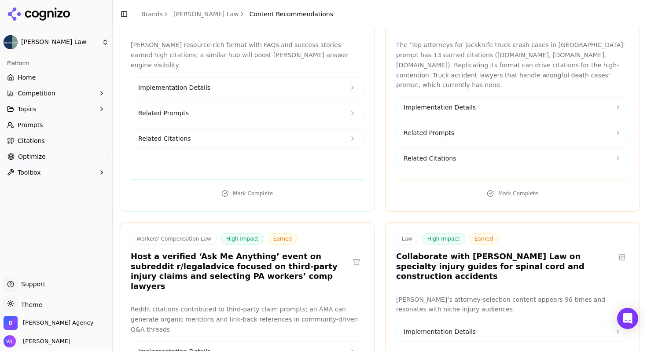
click at [615, 251] on button at bounding box center [622, 258] width 14 height 14
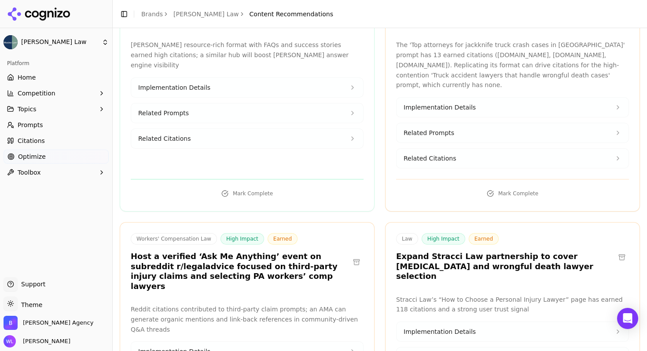
click at [615, 251] on button at bounding box center [622, 258] width 14 height 14
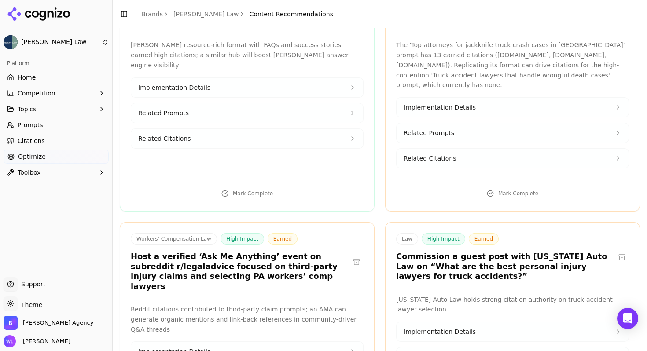
click at [615, 251] on button at bounding box center [622, 258] width 14 height 14
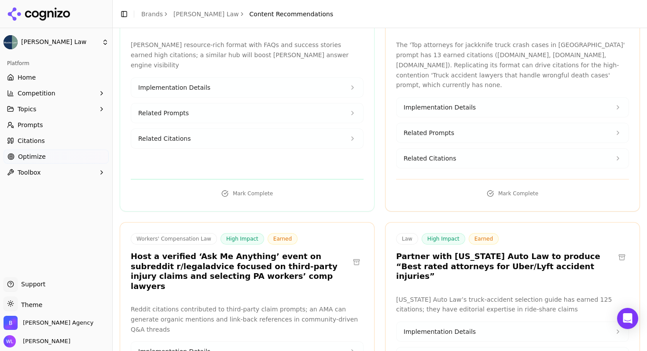
click at [615, 251] on button at bounding box center [622, 258] width 14 height 14
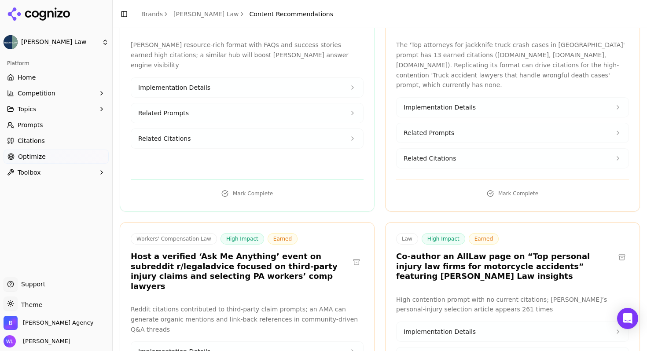
click at [615, 251] on button at bounding box center [622, 258] width 14 height 14
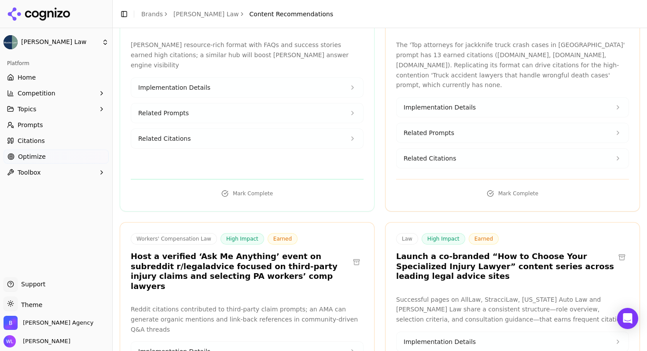
click at [615, 251] on button at bounding box center [622, 258] width 14 height 14
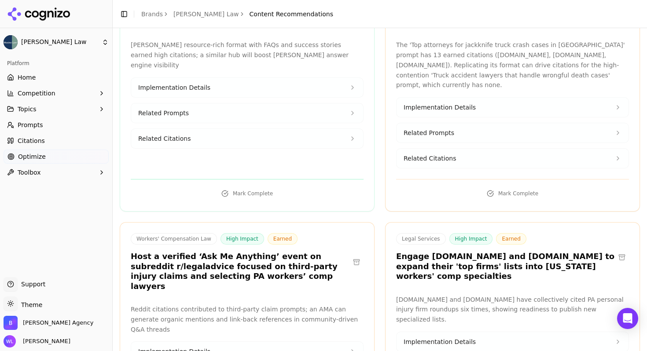
click at [616, 251] on button at bounding box center [622, 258] width 14 height 14
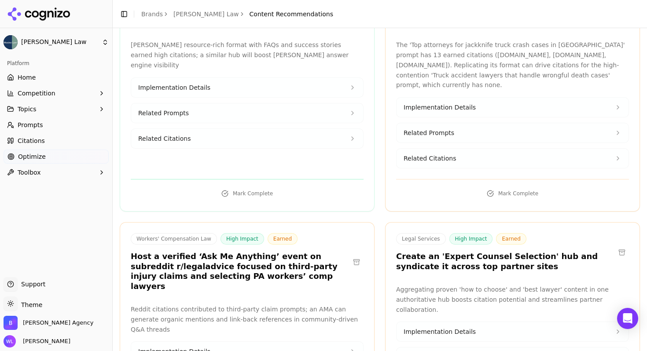
click at [615, 246] on button at bounding box center [622, 253] width 14 height 14
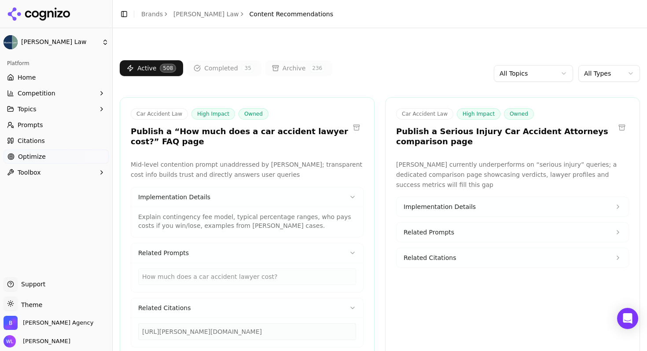
scroll to position [4131, 0]
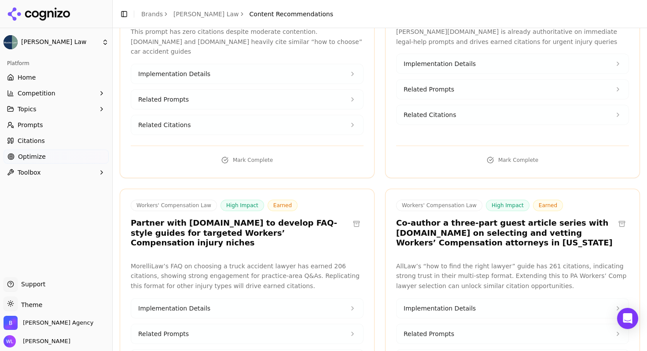
click at [353, 217] on button at bounding box center [357, 224] width 14 height 14
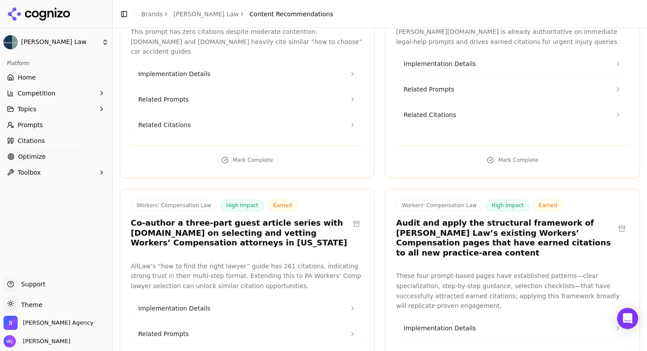
click at [353, 217] on button at bounding box center [357, 224] width 14 height 14
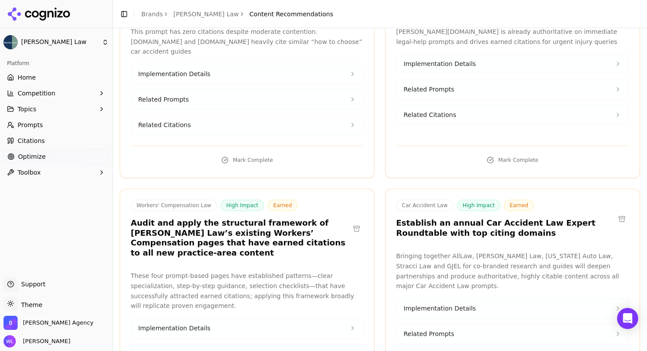
click at [616, 212] on button at bounding box center [622, 219] width 14 height 14
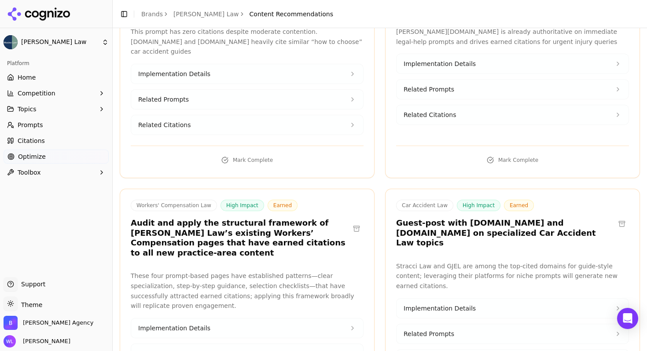
click at [616, 217] on button at bounding box center [622, 224] width 14 height 14
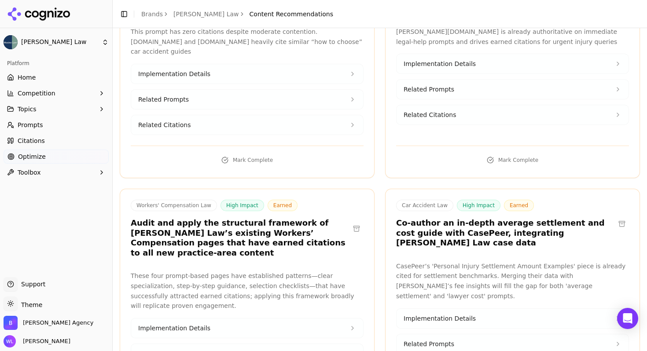
click at [616, 217] on button at bounding box center [622, 224] width 14 height 14
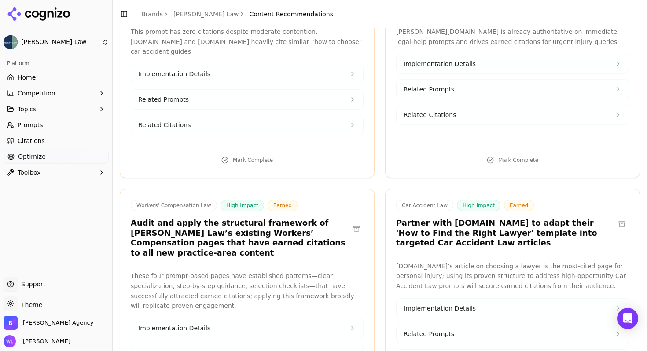
click at [616, 217] on button at bounding box center [622, 224] width 14 height 14
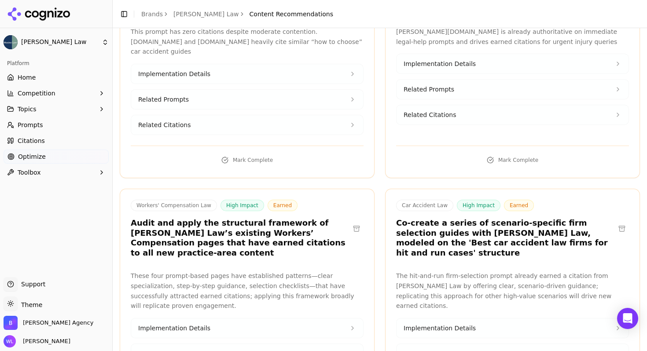
click at [616, 222] on button at bounding box center [622, 229] width 14 height 14
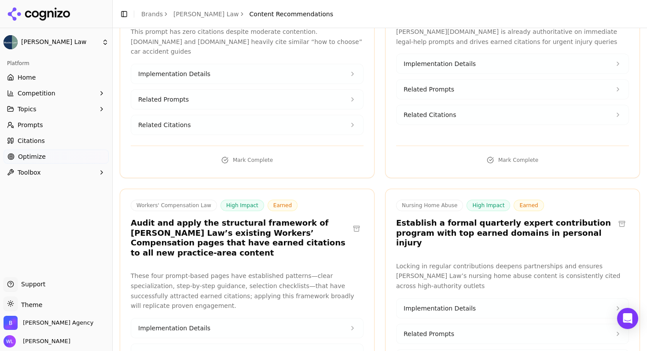
click at [616, 217] on button at bounding box center [622, 224] width 14 height 14
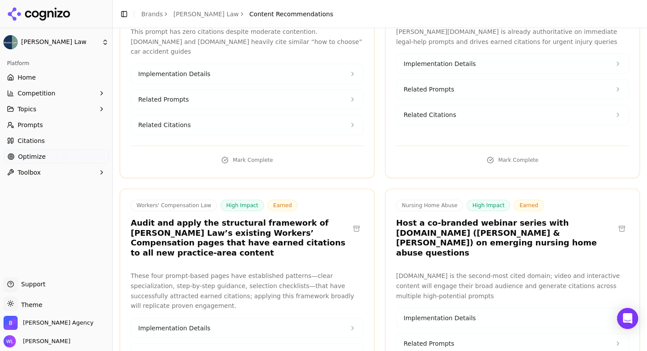
click at [616, 222] on button at bounding box center [622, 229] width 14 height 14
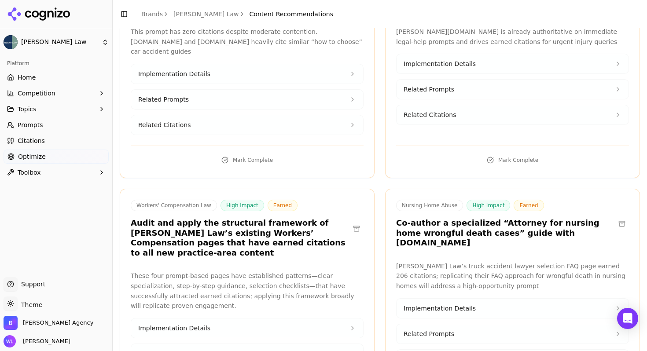
click at [616, 217] on button at bounding box center [622, 224] width 14 height 14
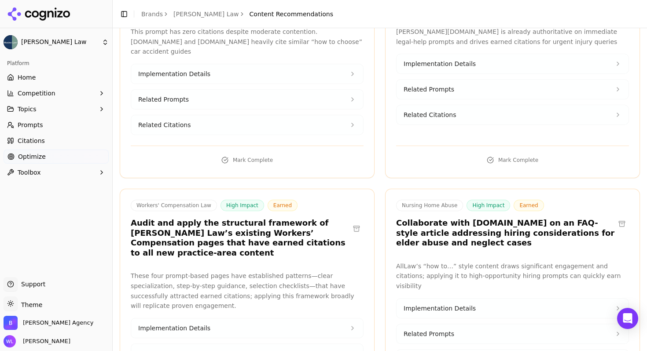
click at [616, 217] on button at bounding box center [622, 224] width 14 height 14
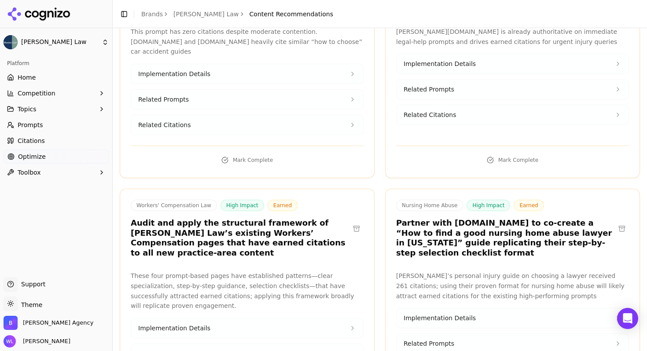
click at [616, 222] on button at bounding box center [622, 229] width 14 height 14
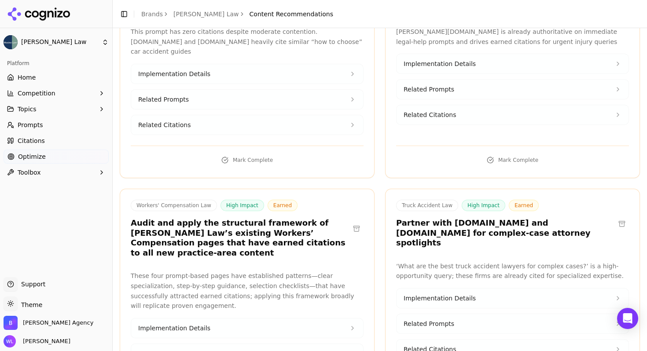
click at [615, 217] on button at bounding box center [622, 224] width 14 height 14
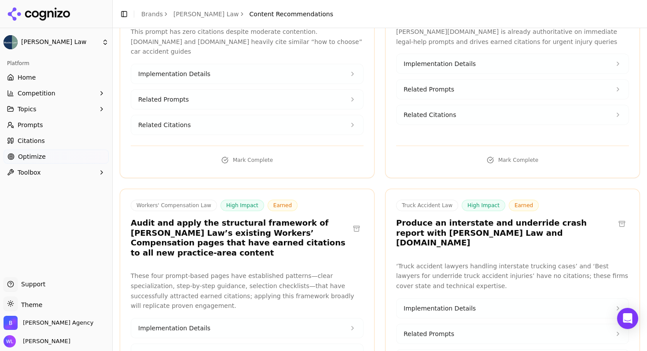
click at [616, 217] on button at bounding box center [622, 224] width 14 height 14
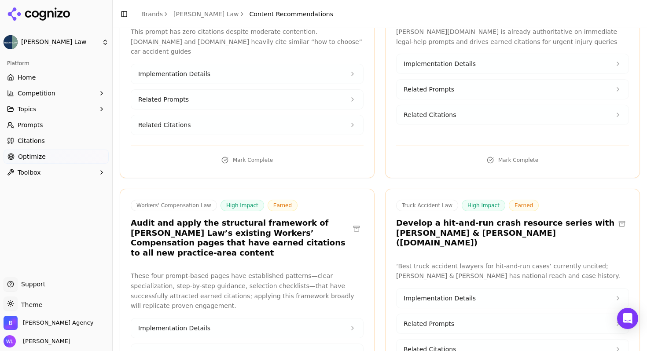
click at [615, 217] on button at bounding box center [622, 224] width 14 height 14
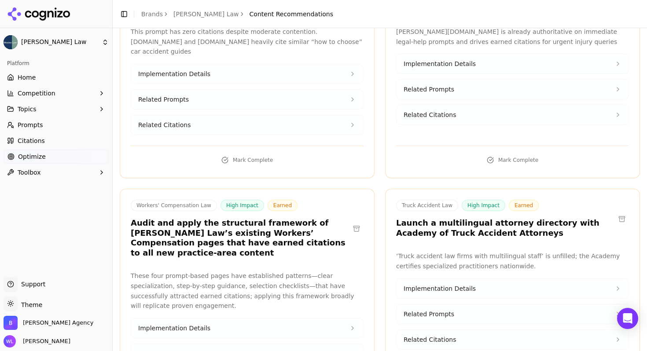
click at [615, 212] on button at bounding box center [622, 219] width 14 height 14
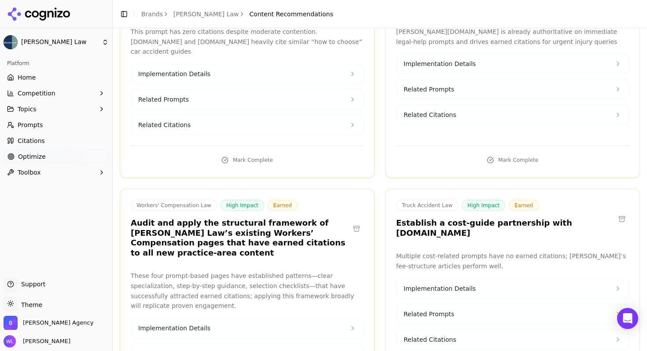
click at [615, 212] on button at bounding box center [622, 219] width 14 height 14
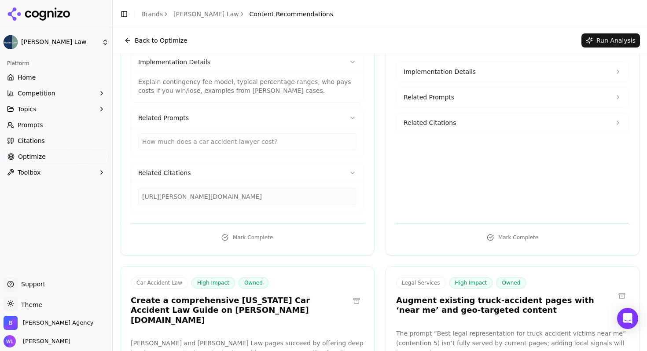
scroll to position [0, 0]
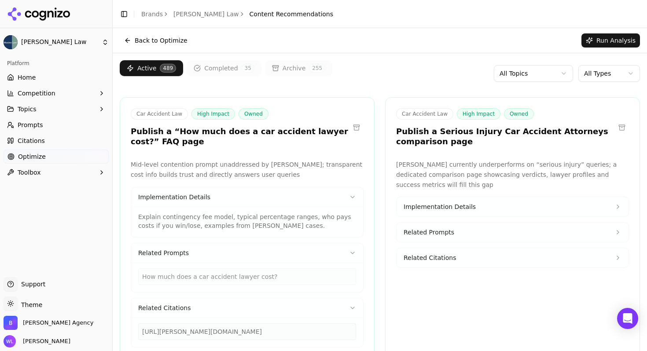
click at [292, 72] on button "Archive 255" at bounding box center [298, 68] width 67 height 16
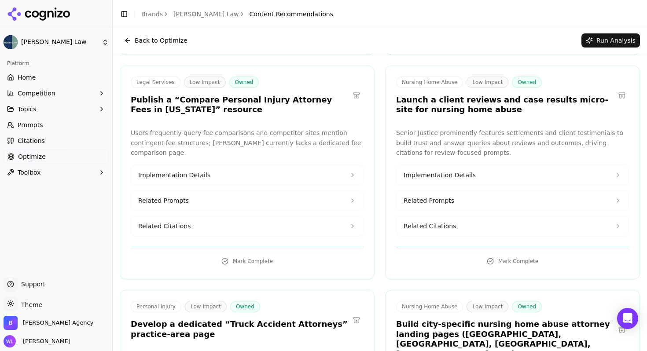
scroll to position [28361, 0]
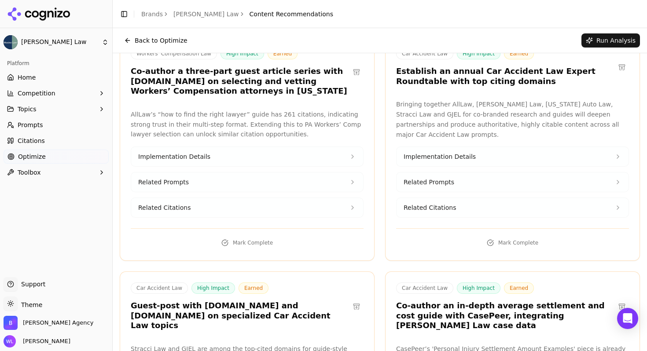
click at [154, 39] on button "Back to Optimize" at bounding box center [156, 40] width 72 height 14
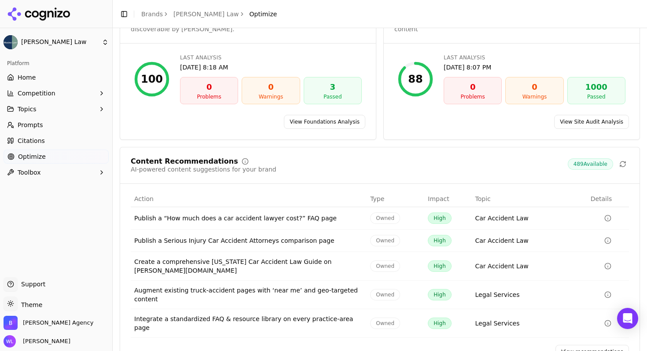
scroll to position [83, 0]
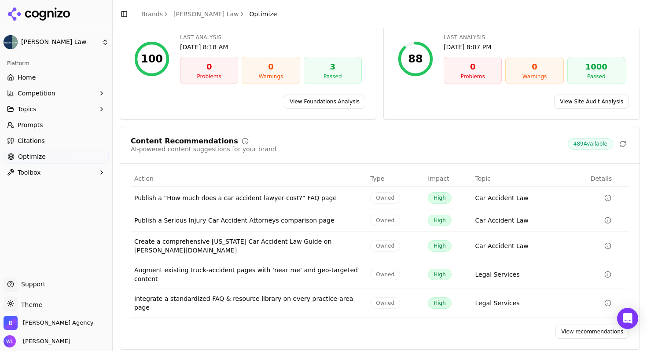
click at [561, 328] on link "View recommendations" at bounding box center [593, 332] width 74 height 14
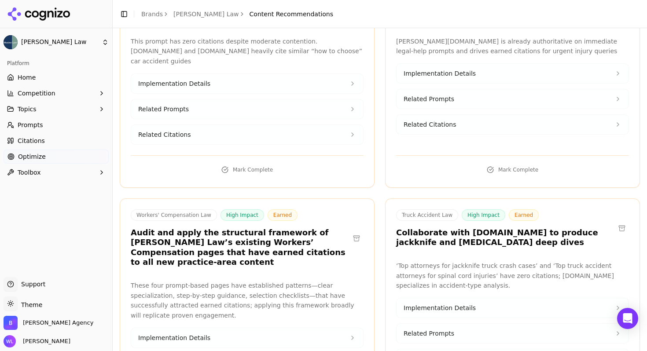
scroll to position [4080, 0]
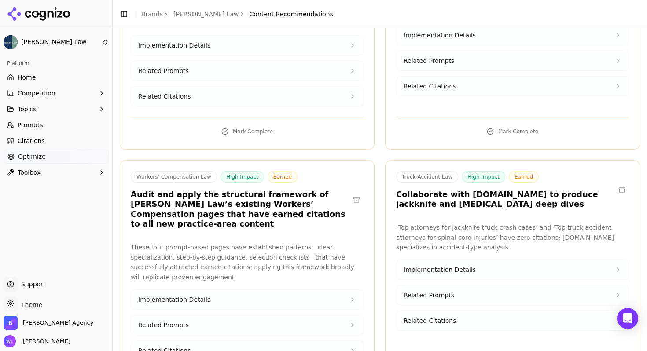
click at [616, 183] on button at bounding box center [622, 190] width 14 height 14
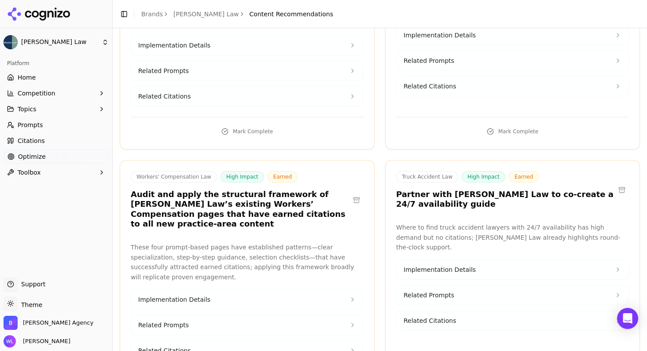
click at [616, 183] on button at bounding box center [622, 190] width 14 height 14
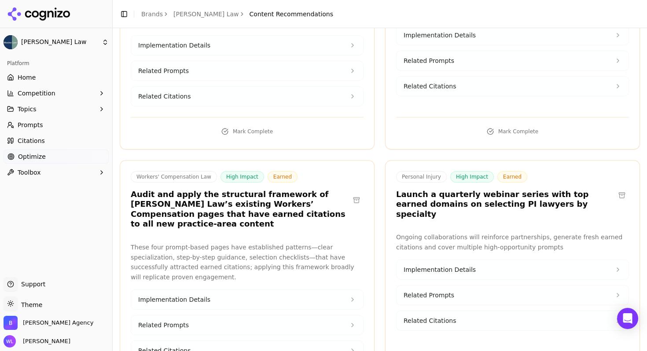
click at [616, 188] on button at bounding box center [622, 195] width 14 height 14
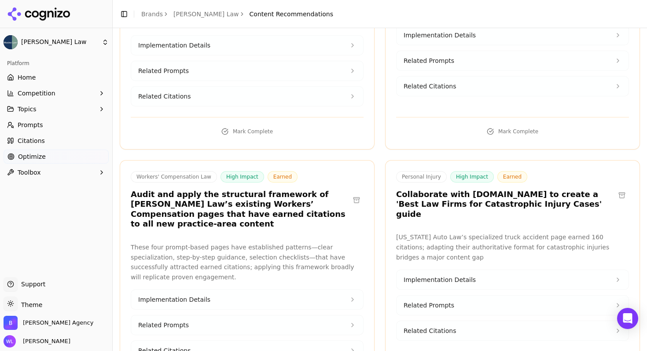
click at [616, 188] on button at bounding box center [622, 195] width 14 height 14
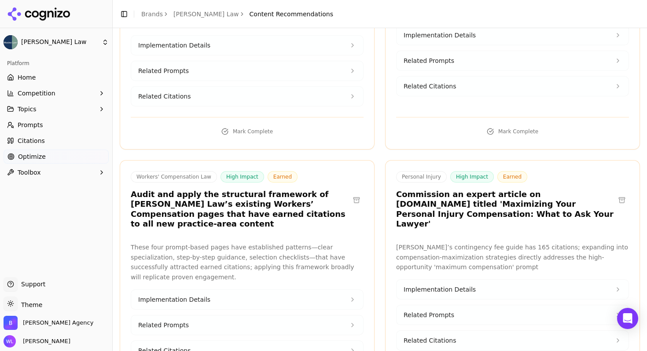
click at [616, 193] on button at bounding box center [622, 200] width 14 height 14
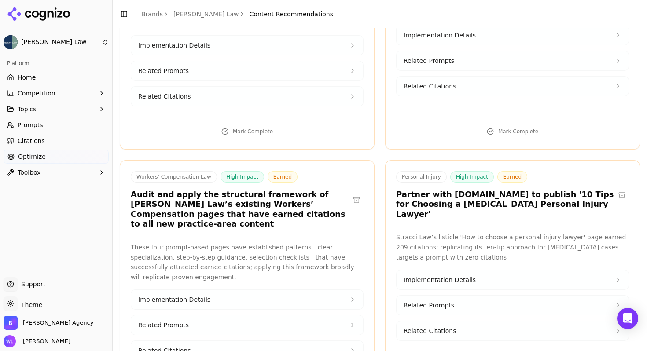
click at [616, 188] on button at bounding box center [622, 195] width 14 height 14
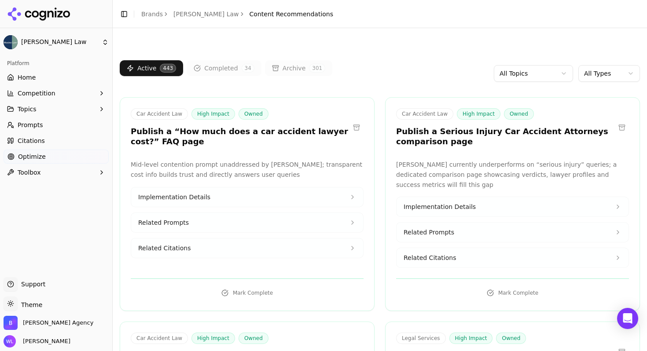
scroll to position [4242, 0]
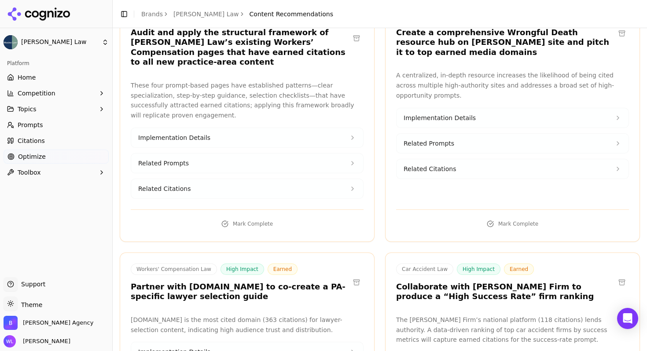
click at [354, 276] on button at bounding box center [357, 283] width 14 height 14
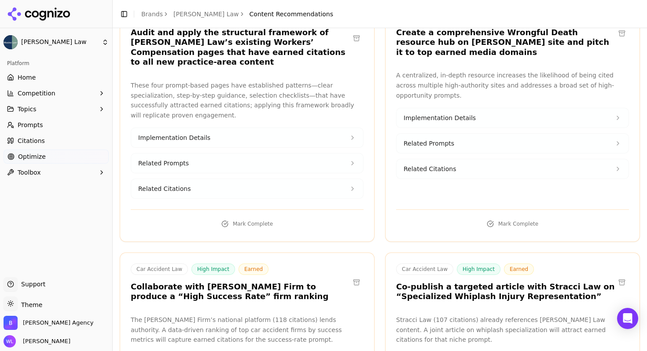
click at [354, 276] on button at bounding box center [357, 283] width 14 height 14
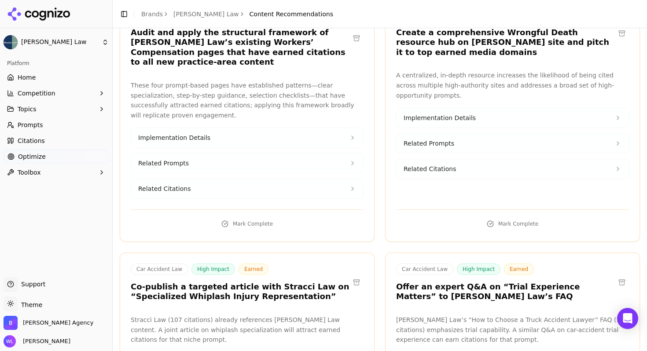
click at [354, 276] on button at bounding box center [357, 283] width 14 height 14
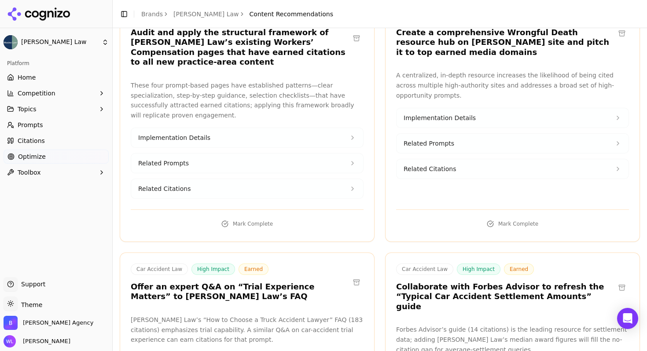
click at [354, 276] on button at bounding box center [357, 283] width 14 height 14
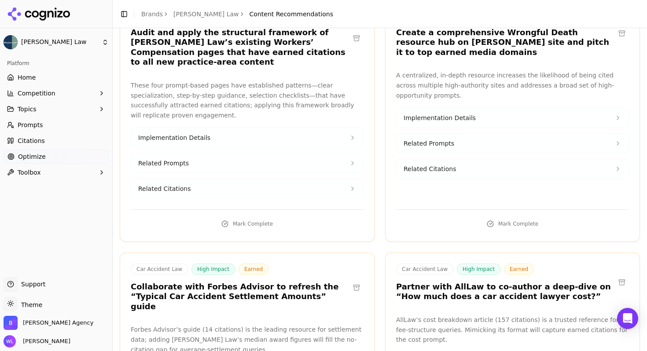
click at [354, 281] on button at bounding box center [357, 288] width 14 height 14
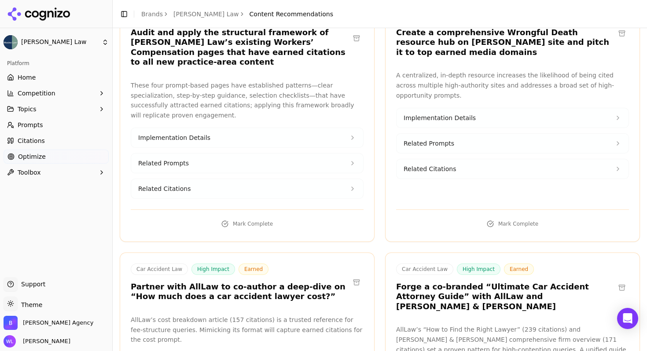
click at [354, 276] on button at bounding box center [357, 283] width 14 height 14
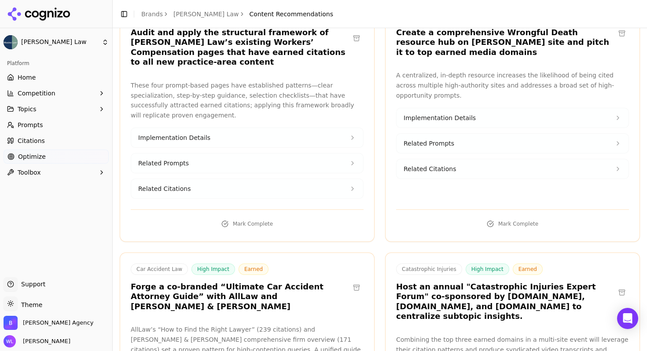
click at [354, 281] on button at bounding box center [357, 288] width 14 height 14
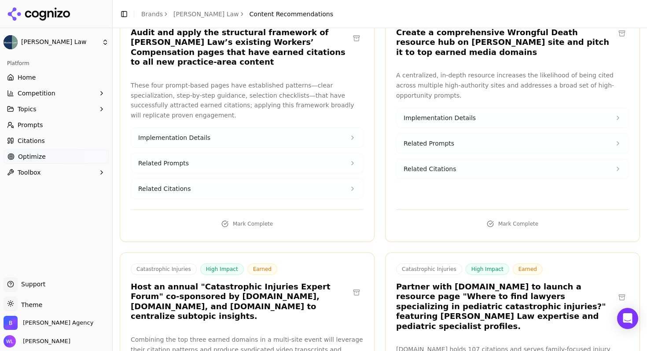
click at [353, 286] on button at bounding box center [357, 293] width 14 height 14
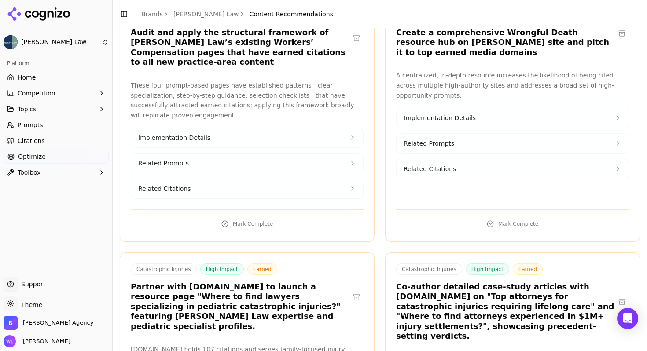
click at [352, 291] on button at bounding box center [357, 298] width 14 height 14
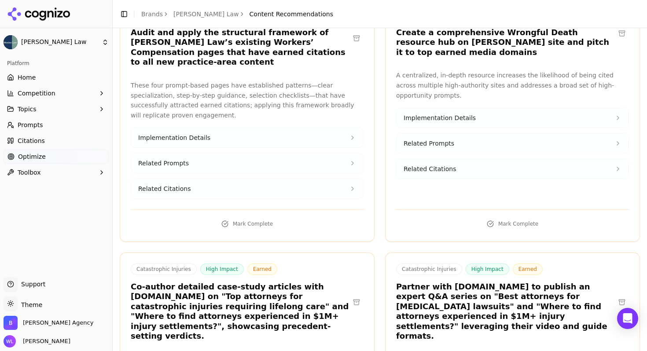
click at [352, 295] on button at bounding box center [357, 302] width 14 height 14
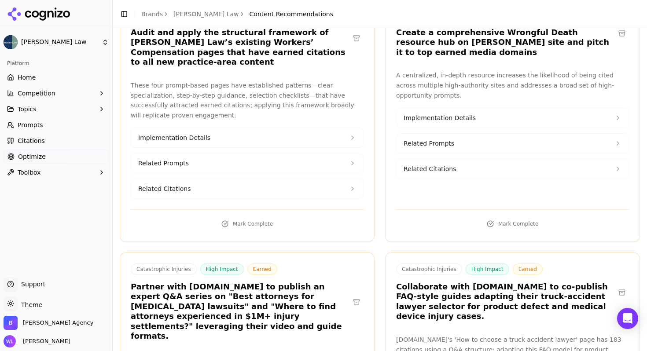
click at [352, 295] on button at bounding box center [357, 302] width 14 height 14
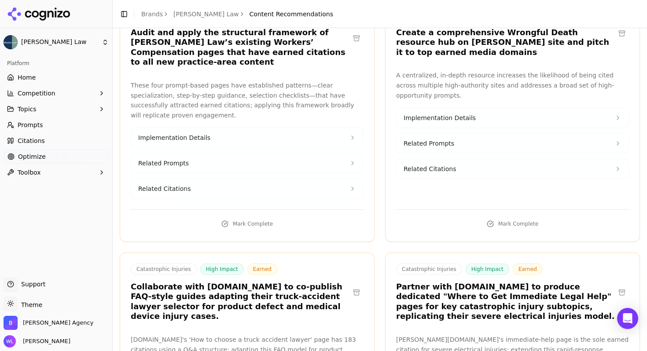
click at [352, 286] on button at bounding box center [357, 293] width 14 height 14
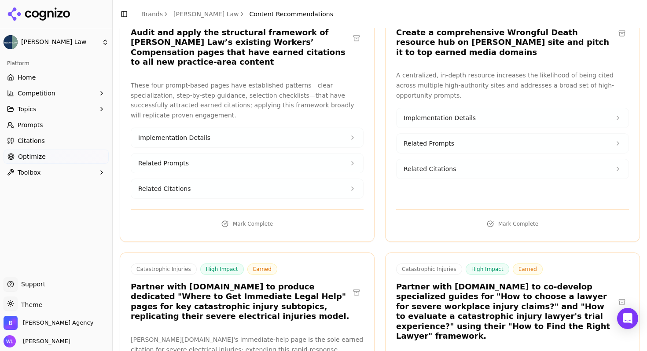
click at [615, 295] on button at bounding box center [622, 302] width 14 height 14
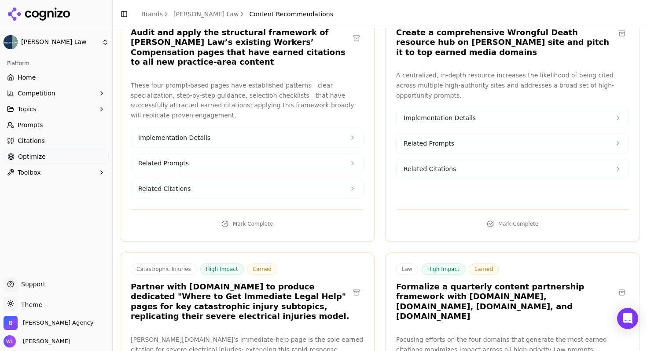
click at [615, 286] on button at bounding box center [622, 293] width 14 height 14
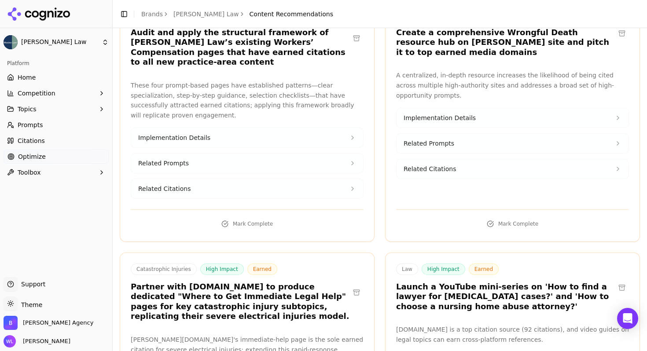
click at [615, 281] on button at bounding box center [622, 288] width 14 height 14
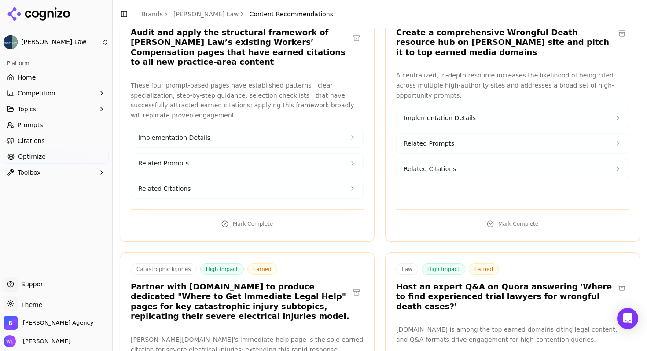
click at [616, 281] on button at bounding box center [622, 288] width 14 height 14
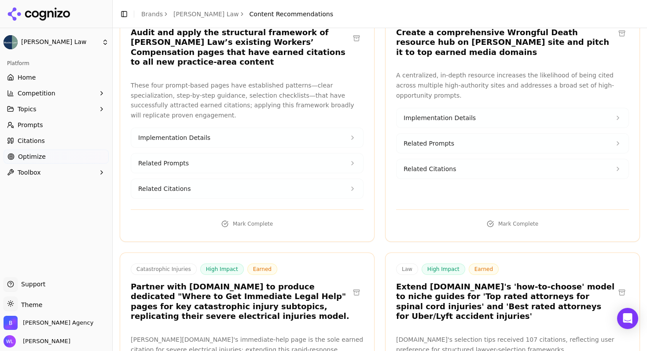
click at [616, 286] on button at bounding box center [622, 293] width 14 height 14
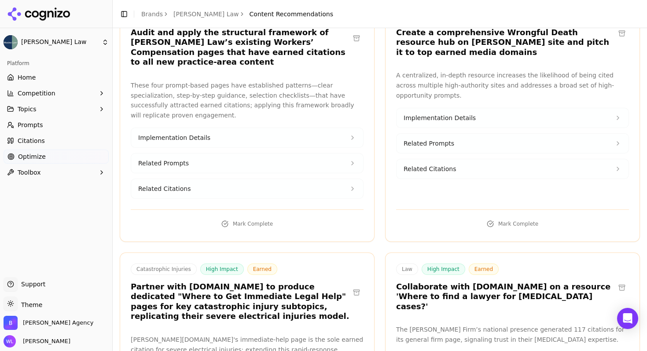
click at [615, 281] on button at bounding box center [622, 288] width 14 height 14
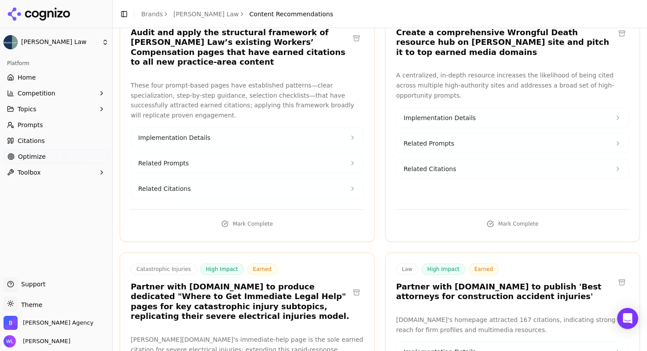
click at [615, 276] on button at bounding box center [622, 283] width 14 height 14
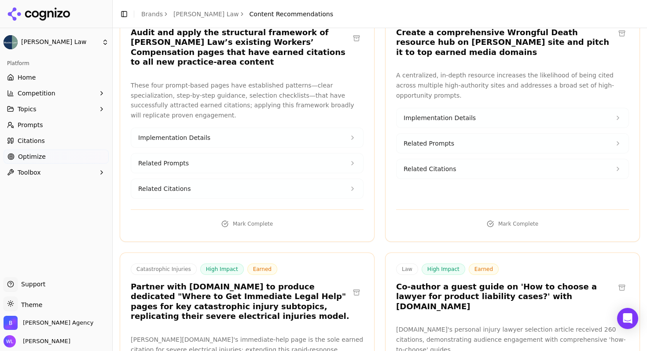
click at [615, 281] on button at bounding box center [622, 288] width 14 height 14
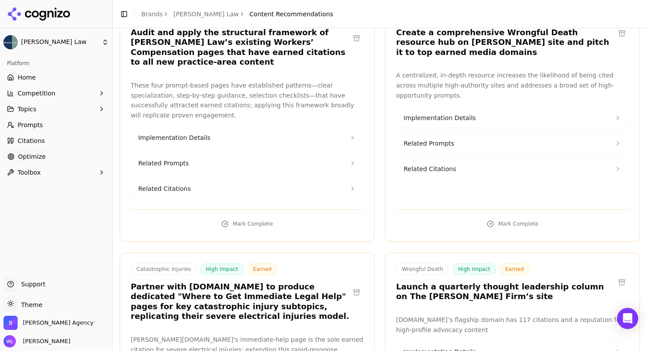
click at [616, 276] on button at bounding box center [622, 283] width 14 height 14
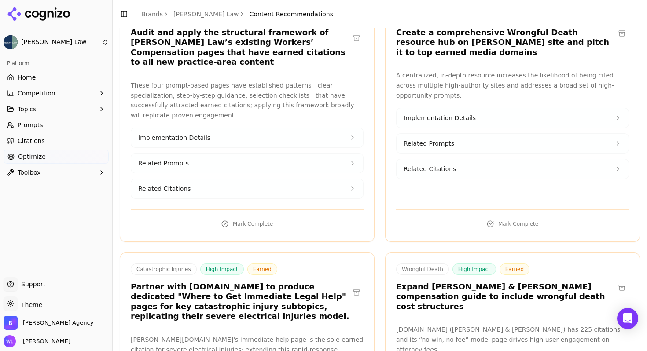
click at [616, 281] on button at bounding box center [622, 288] width 14 height 14
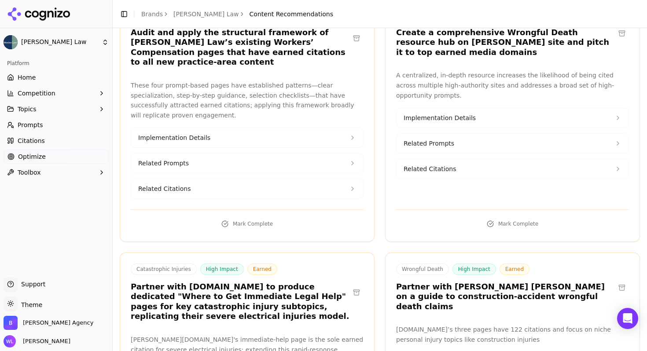
click at [616, 281] on button at bounding box center [622, 288] width 14 height 14
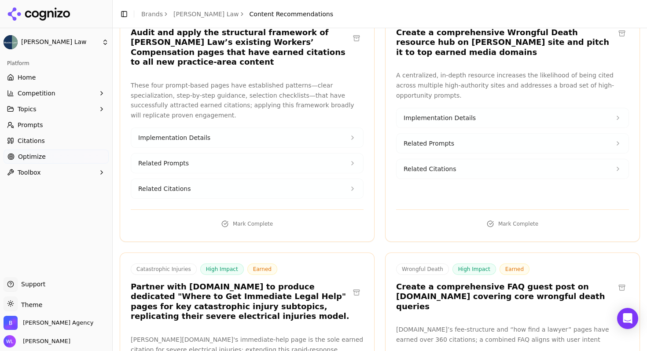
click at [616, 281] on button at bounding box center [622, 288] width 14 height 14
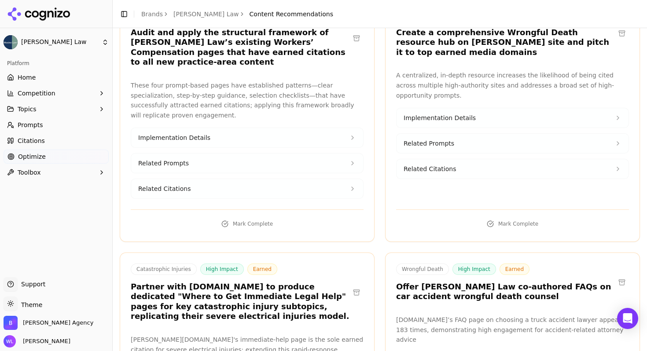
click at [616, 276] on button at bounding box center [622, 283] width 14 height 14
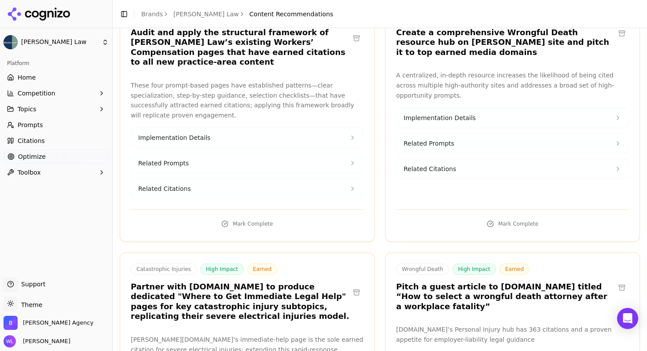
click at [616, 281] on button at bounding box center [622, 288] width 14 height 14
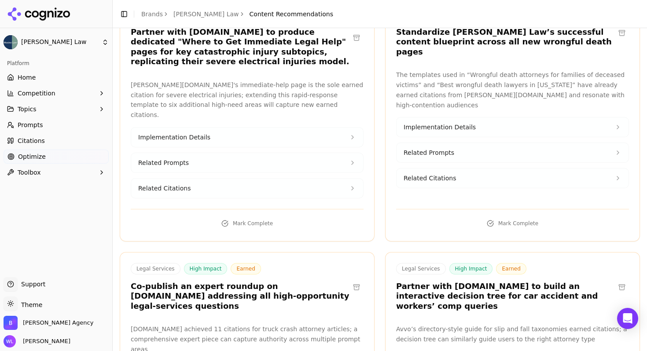
scroll to position [4505, 0]
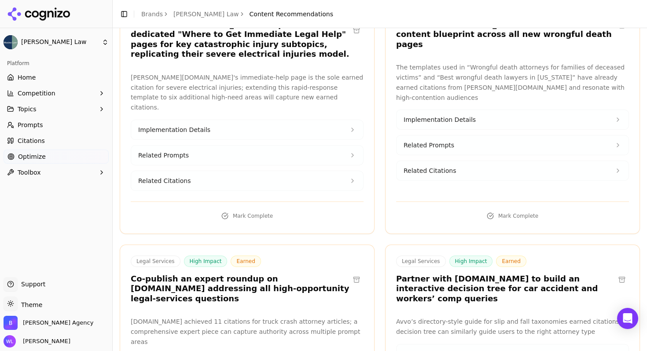
click at [354, 273] on button at bounding box center [357, 280] width 14 height 14
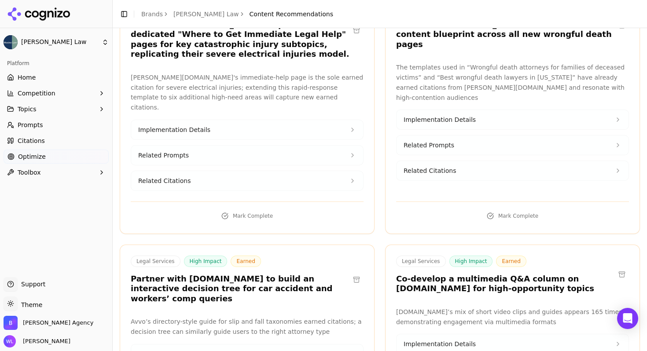
click at [353, 273] on button at bounding box center [357, 280] width 14 height 14
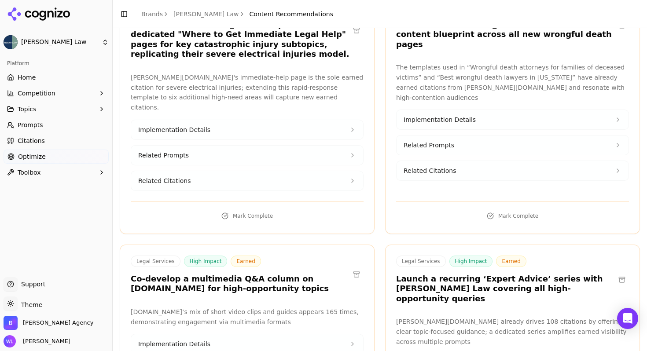
click at [352, 268] on button at bounding box center [357, 275] width 14 height 14
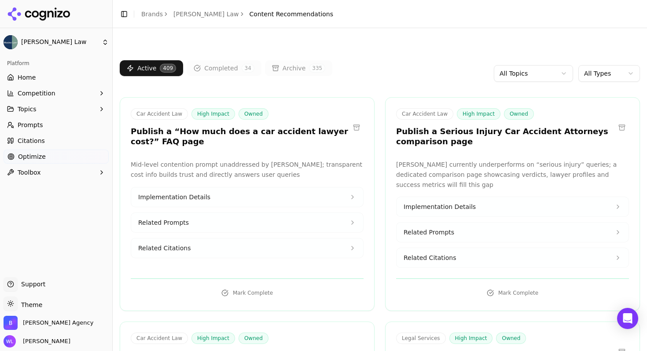
scroll to position [4505, 0]
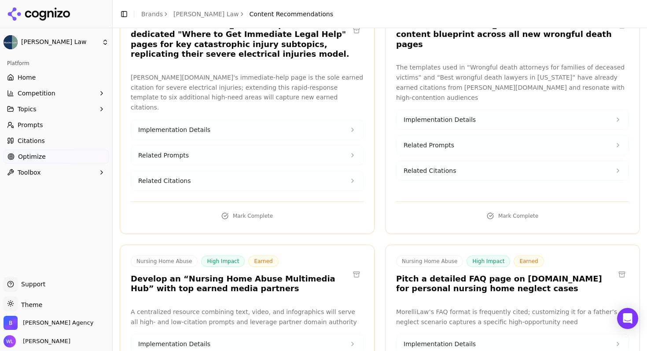
click at [352, 268] on button at bounding box center [357, 275] width 14 height 14
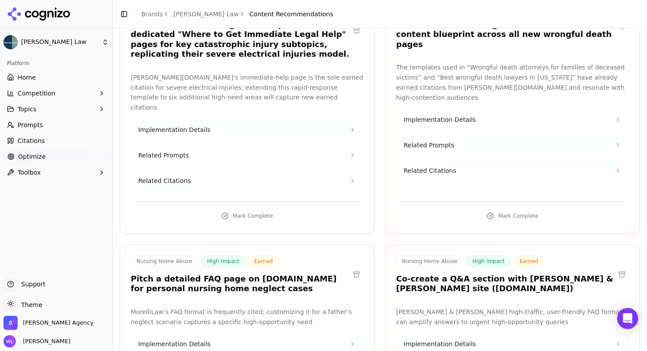
click at [352, 268] on button at bounding box center [357, 275] width 14 height 14
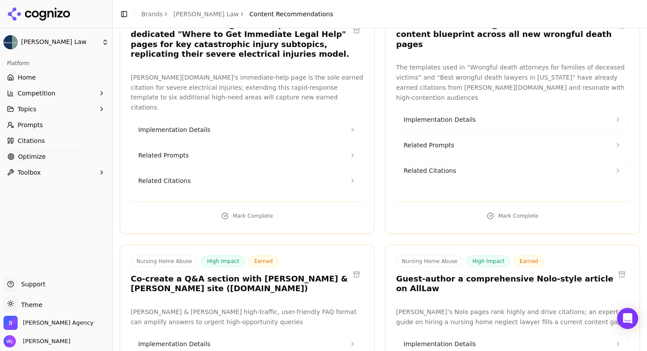
click at [352, 268] on button at bounding box center [357, 275] width 14 height 14
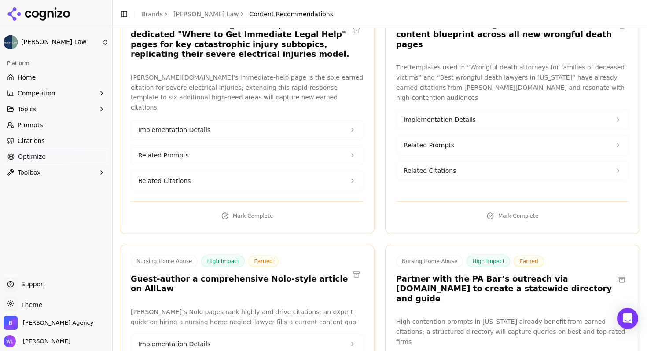
click at [352, 268] on button at bounding box center [357, 275] width 14 height 14
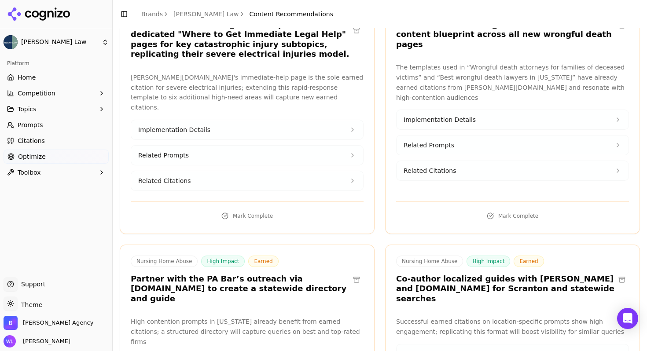
click at [352, 273] on button at bounding box center [357, 280] width 14 height 14
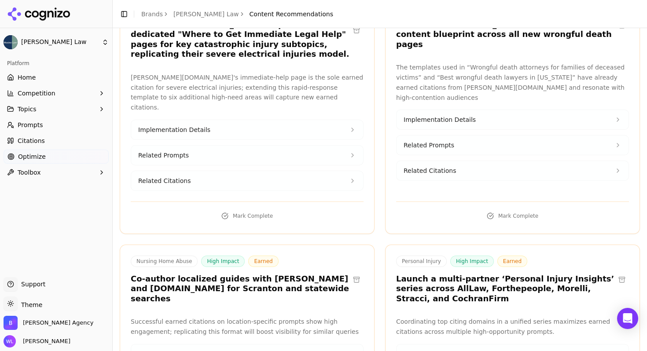
click at [617, 273] on button at bounding box center [622, 280] width 14 height 14
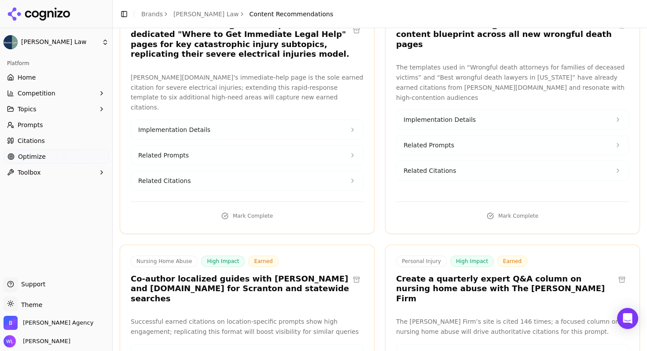
click at [619, 273] on button at bounding box center [622, 280] width 14 height 14
